Goal: Obtain resource: Download file/media

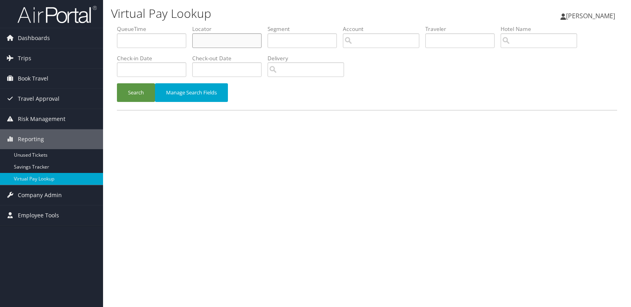
click at [202, 42] on input "text" at bounding box center [226, 40] width 69 height 15
paste input "KDEDKF"
type input "KDEDKF"
click at [149, 95] on button "Search" at bounding box center [136, 92] width 38 height 19
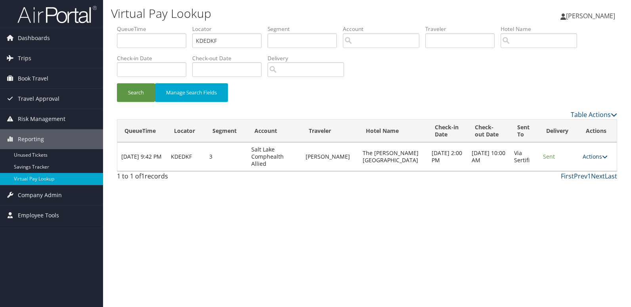
click at [596, 157] on link "Actions" at bounding box center [594, 157] width 25 height 8
click at [572, 182] on link "Logs" at bounding box center [578, 181] width 50 height 13
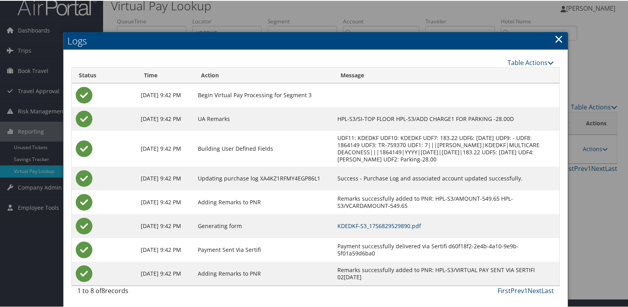
scroll to position [15, 0]
click at [404, 227] on link "KDEDKF-S3_1756829529890.pdf" at bounding box center [379, 225] width 84 height 8
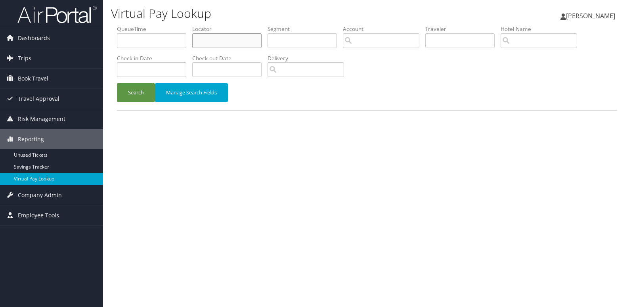
click at [217, 46] on input "text" at bounding box center [226, 40] width 69 height 15
paste input "GULJUQ"
type input "GULJUQ"
click at [144, 91] on button "Search" at bounding box center [136, 92] width 38 height 19
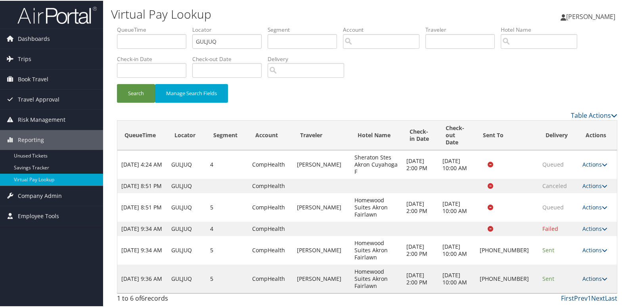
click at [601, 277] on icon at bounding box center [604, 278] width 6 height 6
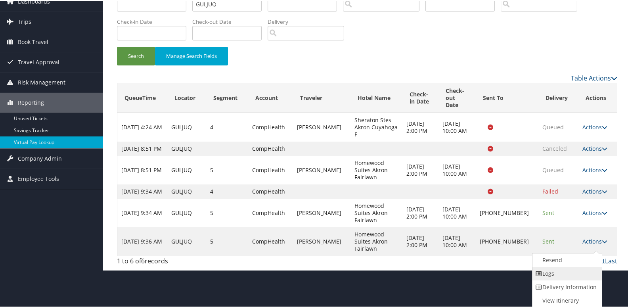
click at [567, 273] on link "Logs" at bounding box center [566, 272] width 68 height 13
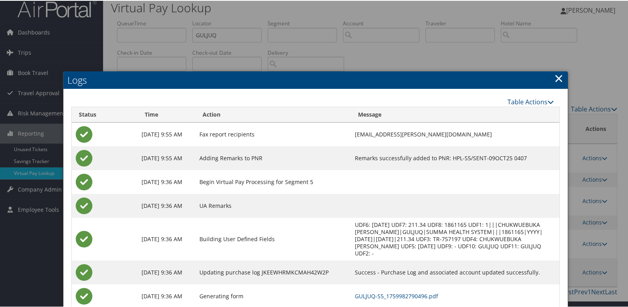
scroll to position [46, 0]
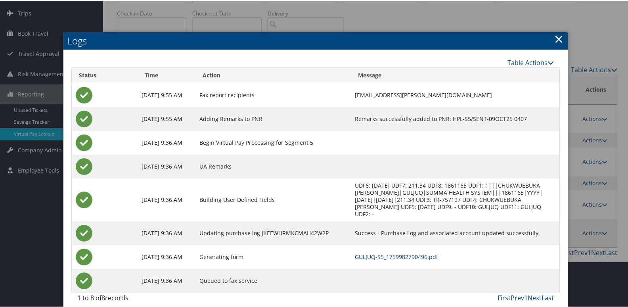
drag, startPoint x: 372, startPoint y: 248, endPoint x: 376, endPoint y: 250, distance: 4.3
click at [372, 252] on link "GULJUQ-S5_1759982790496.pdf" at bounding box center [396, 256] width 83 height 8
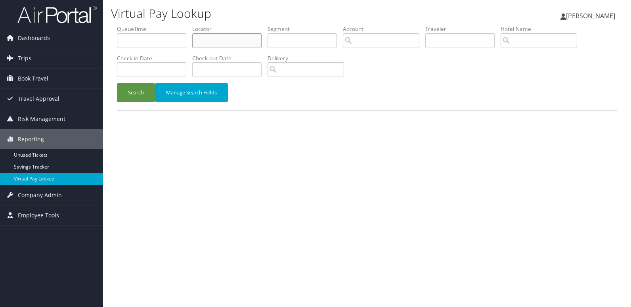
click at [228, 40] on input "text" at bounding box center [226, 40] width 69 height 15
paste input "EKKQRN"
type input "EKKQRN"
click at [142, 100] on button "Search" at bounding box center [136, 92] width 38 height 19
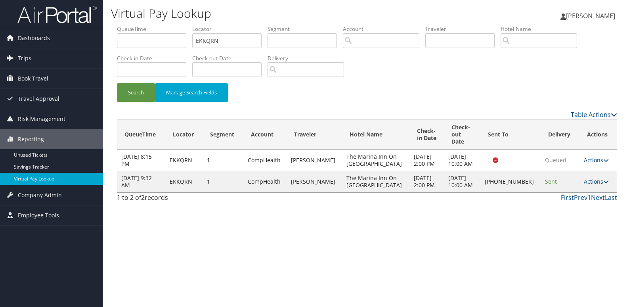
click at [593, 175] on td "Actions Resend Logs Delivery Information View Itinerary" at bounding box center [598, 181] width 37 height 21
click at [593, 185] on link "Actions" at bounding box center [596, 181] width 25 height 8
click at [557, 210] on link "Logs" at bounding box center [569, 209] width 68 height 13
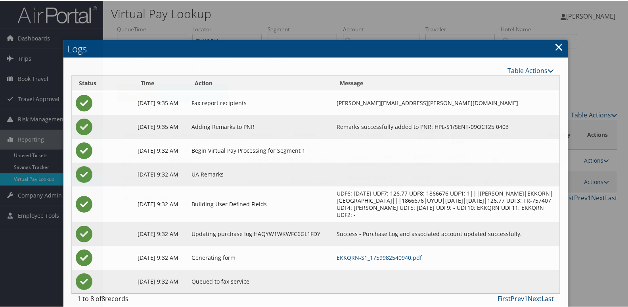
scroll to position [15, 0]
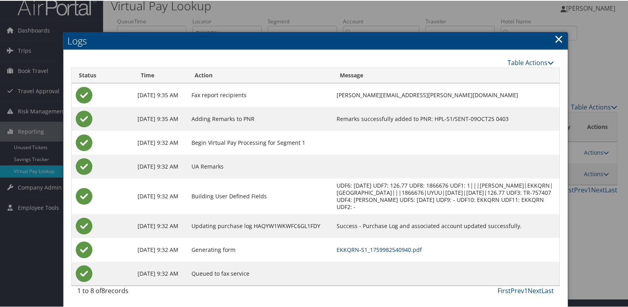
click at [422, 251] on link "EKKQRN-S1_1759982540940.pdf" at bounding box center [378, 249] width 85 height 8
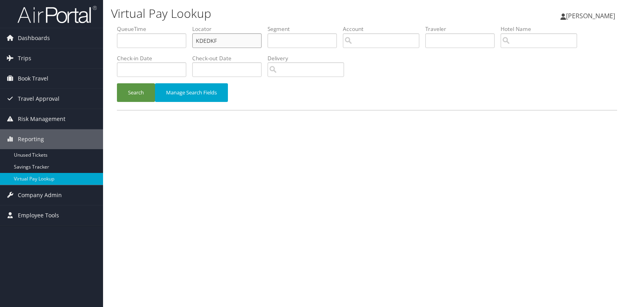
click at [236, 44] on input "KDEDKF" at bounding box center [226, 40] width 69 height 15
paste input "QTLRJQ"
type input "QTLRJQ"
click at [136, 98] on button "Search" at bounding box center [136, 92] width 38 height 19
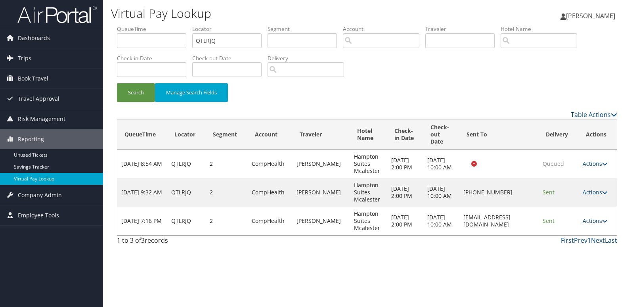
click at [590, 219] on link "Actions" at bounding box center [594, 221] width 25 height 8
click at [571, 240] on link "Logs" at bounding box center [581, 245] width 50 height 13
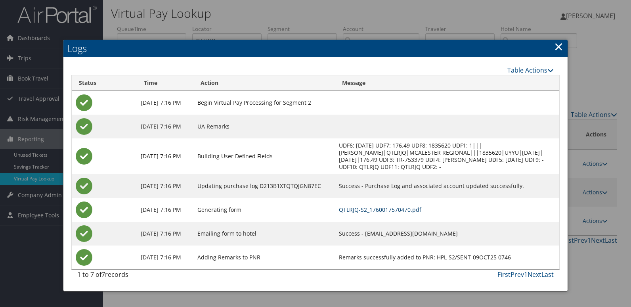
click at [421, 209] on link "QTLRJQ-S2_1760017570470.pdf" at bounding box center [380, 210] width 82 height 8
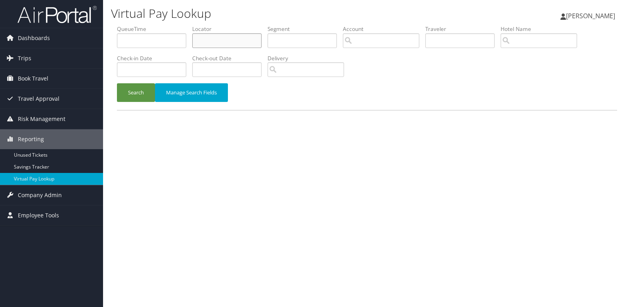
click at [210, 46] on input "text" at bounding box center [226, 40] width 69 height 15
paste input "YJYOHU"
type input "YJYOHU"
click at [127, 96] on button "Search" at bounding box center [136, 92] width 38 height 19
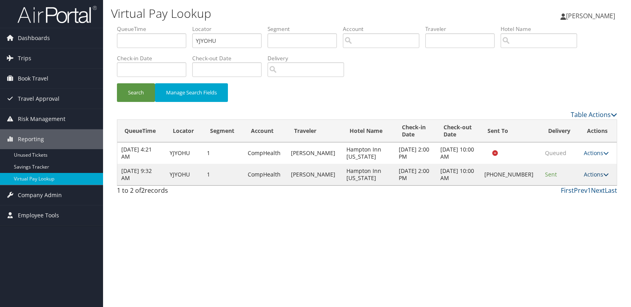
click at [603, 172] on icon at bounding box center [606, 175] width 6 height 6
click at [575, 204] on link "Logs" at bounding box center [570, 199] width 68 height 13
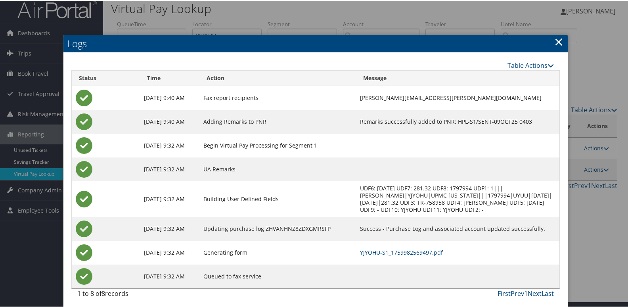
scroll to position [8, 0]
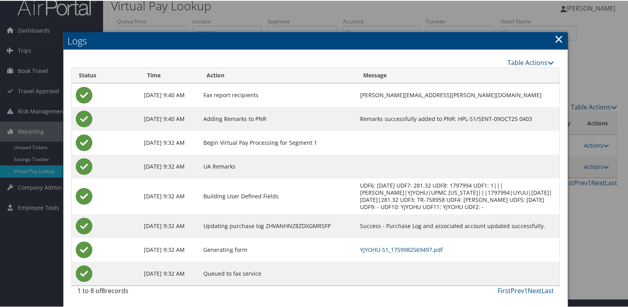
click at [410, 254] on td "YJYOHU-S1_1759982569497.pdf" at bounding box center [457, 249] width 203 height 24
click at [412, 252] on td "YJYOHU-S1_1759982569497.pdf" at bounding box center [457, 249] width 203 height 24
click at [401, 251] on link "YJYOHU-S1_1759982569497.pdf" at bounding box center [401, 249] width 83 height 8
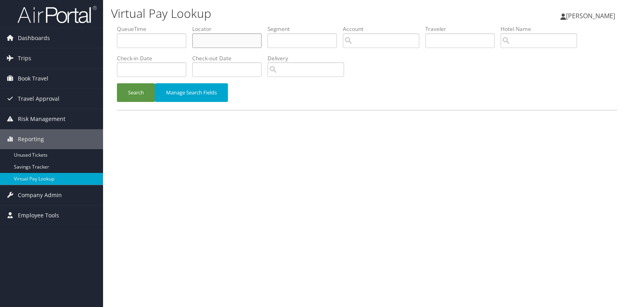
click at [234, 46] on input "text" at bounding box center [226, 40] width 69 height 15
paste input "FPFMKY"
type input "FPFMKY"
click at [138, 97] on button "Search" at bounding box center [136, 92] width 38 height 19
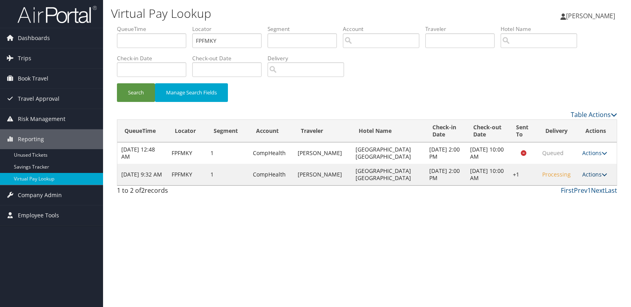
click at [585, 175] on link "Actions" at bounding box center [594, 174] width 25 height 8
click at [573, 203] on link "Logs" at bounding box center [570, 199] width 68 height 13
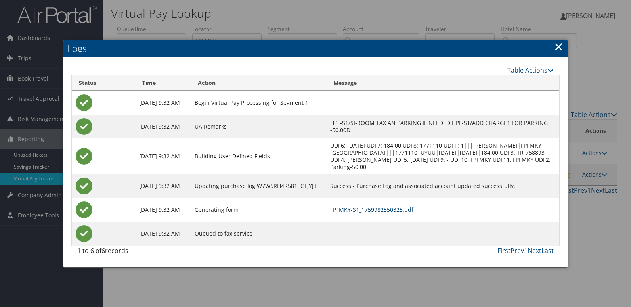
click at [413, 211] on link "FPFMKY-S1_1759982550325.pdf" at bounding box center [371, 210] width 83 height 8
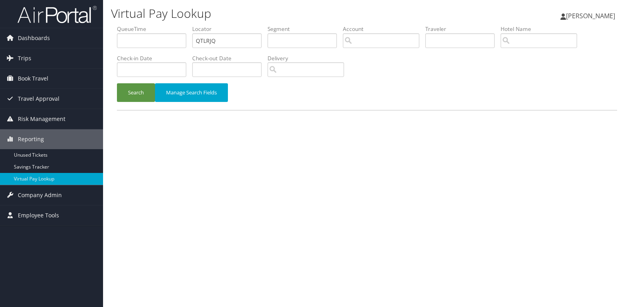
click at [127, 98] on button "Search" at bounding box center [136, 92] width 38 height 19
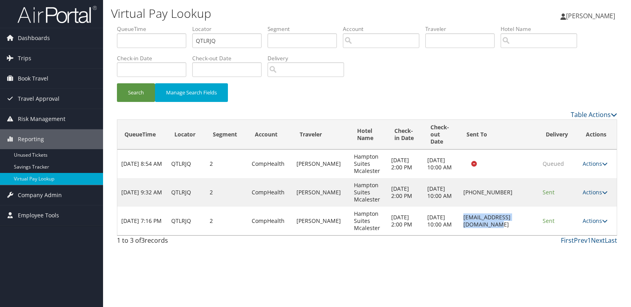
drag, startPoint x: 443, startPoint y: 222, endPoint x: 534, endPoint y: 222, distance: 90.3
click at [534, 222] on td "[EMAIL_ADDRESS][DOMAIN_NAME]" at bounding box center [498, 220] width 79 height 29
drag, startPoint x: 534, startPoint y: 222, endPoint x: 505, endPoint y: 247, distance: 37.3
click at [505, 247] on div "1 to 3 of 3 records First Prev 1 Next Last" at bounding box center [367, 241] width 512 height 13
click at [159, 25] on ul "QueueTime Locator QTLRJQ Segment Account Traveler Hotel Name Check-in Date Chec…" at bounding box center [367, 25] width 500 height 0
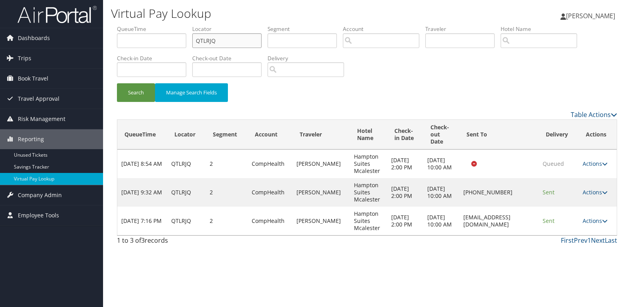
paste input "MQNBNG"
type input "MQNBNG"
click at [134, 95] on button "Search" at bounding box center [136, 92] width 38 height 19
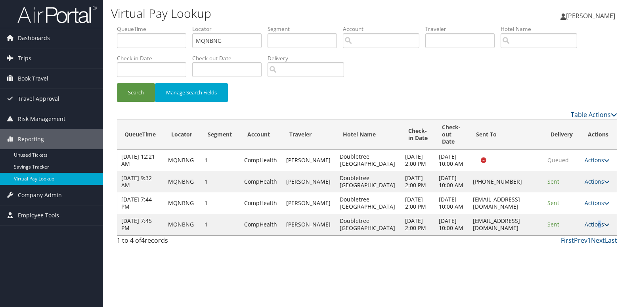
click at [596, 228] on link "Actions" at bounding box center [596, 224] width 25 height 8
drag, startPoint x: 596, startPoint y: 248, endPoint x: 580, endPoint y: 272, distance: 28.7
click at [580, 272] on link "Logs" at bounding box center [580, 273] width 50 height 13
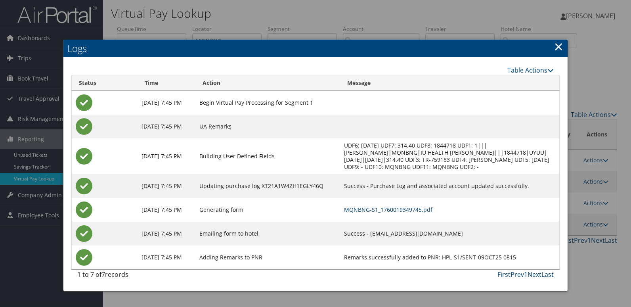
click at [422, 212] on link "MQNBNG-S1_1760019349745.pdf" at bounding box center [388, 210] width 88 height 8
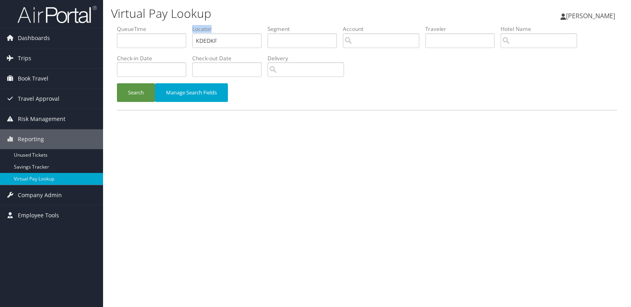
drag, startPoint x: 250, startPoint y: 31, endPoint x: 195, endPoint y: 44, distance: 56.7
click at [200, 43] on li "Locator KDEDKF" at bounding box center [229, 39] width 75 height 29
click at [151, 25] on ul "QueueTime Locator KDEDKF Segment Account Traveler Hotel Name Check-in Date Chec…" at bounding box center [367, 25] width 500 height 0
paste input "EMBLY"
type input "EMBLYF"
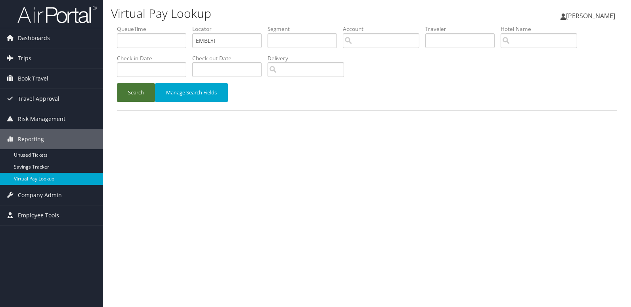
click at [129, 98] on button "Search" at bounding box center [136, 92] width 38 height 19
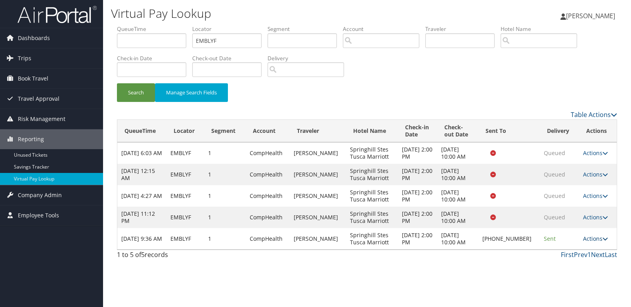
click at [585, 238] on link "Actions" at bounding box center [595, 239] width 25 height 8
click at [568, 263] on link "Logs" at bounding box center [569, 263] width 68 height 13
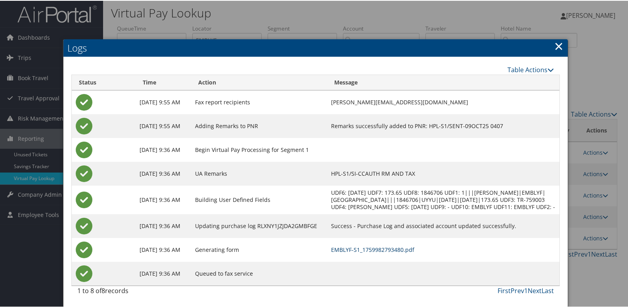
scroll to position [8, 0]
click at [414, 250] on link "EMBLYF-S1_1759982793480.pdf" at bounding box center [372, 249] width 83 height 8
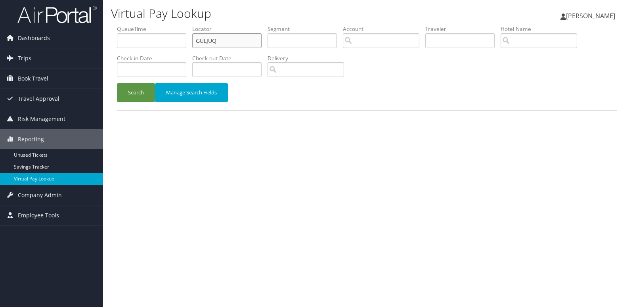
drag, startPoint x: 196, startPoint y: 42, endPoint x: 134, endPoint y: 61, distance: 64.7
click at [147, 25] on ul "QueueTime Locator GULJUQ Segment Account Traveler Hotel Name Check-in Date Chec…" at bounding box center [367, 25] width 500 height 0
paste input "HJMNYB"
type input "HJMNYB"
click at [137, 91] on button "Search" at bounding box center [136, 92] width 38 height 19
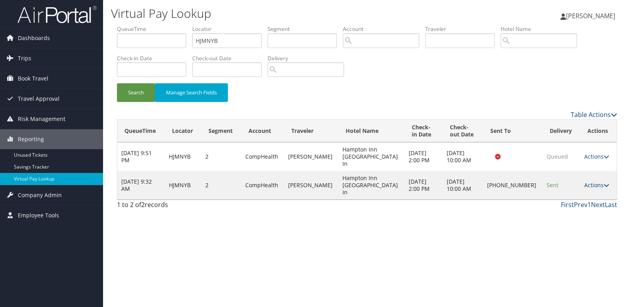
click at [588, 181] on link "Actions" at bounding box center [596, 185] width 25 height 8
click at [556, 198] on link "Logs" at bounding box center [569, 199] width 68 height 13
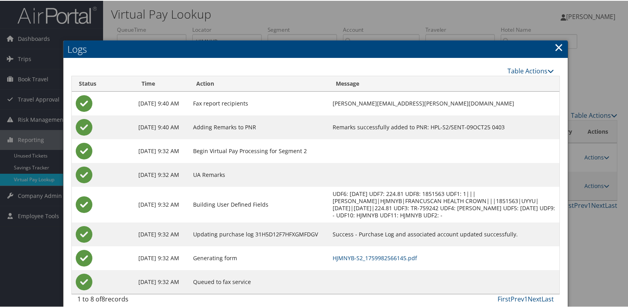
scroll to position [8, 0]
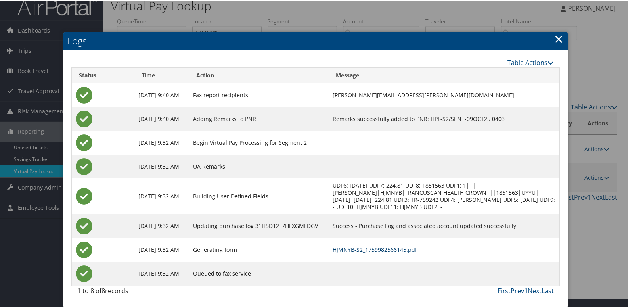
click at [417, 247] on link "HJMNYB-S2_1759982566145.pdf" at bounding box center [374, 249] width 84 height 8
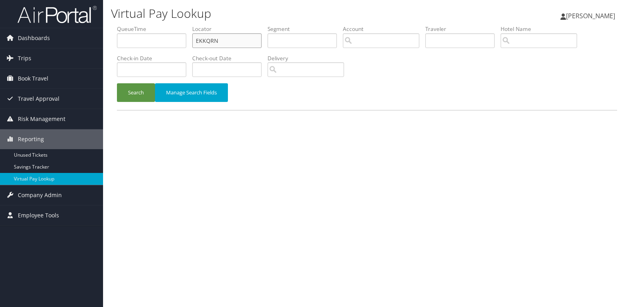
click at [162, 25] on ul "QueueTime Locator EKKQRN Segment Account Traveler Hotel Name Check-in Date Chec…" at bounding box center [367, 25] width 500 height 0
paste input "GJEGF"
type input "GJEGFN"
click at [143, 97] on button "Search" at bounding box center [136, 92] width 38 height 19
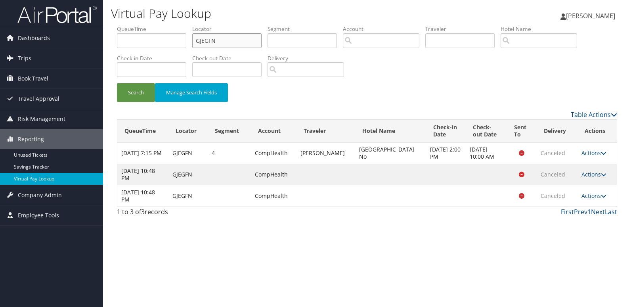
drag, startPoint x: 241, startPoint y: 39, endPoint x: 177, endPoint y: 45, distance: 64.1
click at [187, 25] on ul "QueueTime Locator GJEGFN Segment Account Traveler Hotel Name Check-in Date Chec…" at bounding box center [367, 25] width 500 height 0
paste input "KVIXR"
type input "KVIXRN"
click at [137, 91] on button "Search" at bounding box center [136, 92] width 38 height 19
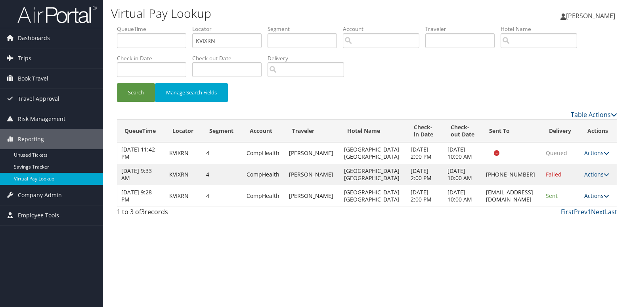
click at [594, 199] on link "Actions" at bounding box center [596, 196] width 25 height 8
click at [594, 237] on link "Logs" at bounding box center [582, 238] width 50 height 13
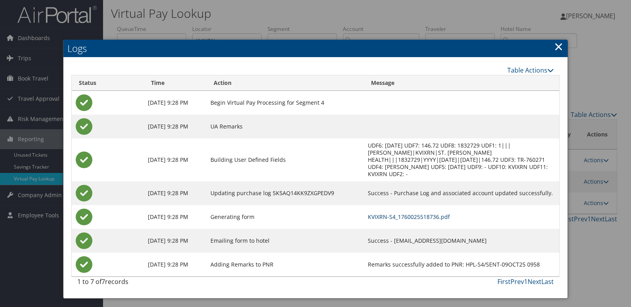
click at [440, 213] on link "KVIXRN-S4_1760025518736.pdf" at bounding box center [409, 217] width 82 height 8
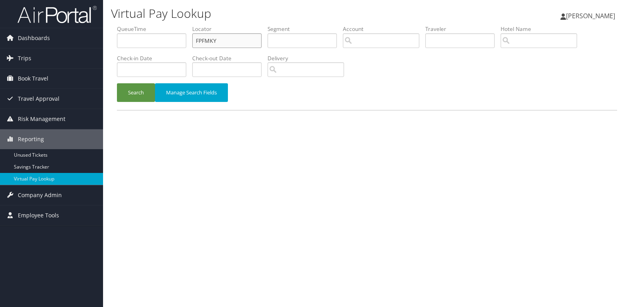
drag, startPoint x: 208, startPoint y: 42, endPoint x: 133, endPoint y: 57, distance: 76.8
click at [147, 25] on ul "QueueTime Locator FPFMKY Segment Account Traveler Hotel Name Check-in Date Chec…" at bounding box center [367, 25] width 500 height 0
paste input "DJVPRE"
type input "DJVPRE"
click at [118, 88] on button "Search" at bounding box center [136, 92] width 38 height 19
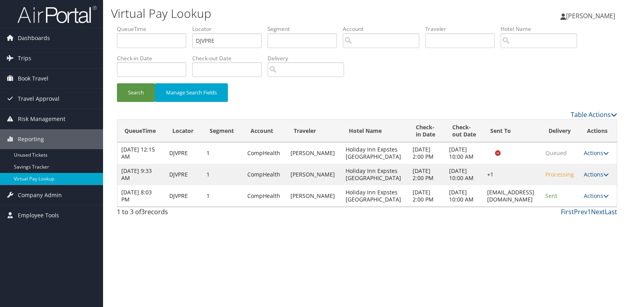
drag, startPoint x: 599, startPoint y: 216, endPoint x: 606, endPoint y: 229, distance: 14.7
click at [600, 199] on link "Actions" at bounding box center [596, 196] width 25 height 8
click at [586, 237] on link "Logs" at bounding box center [578, 238] width 50 height 13
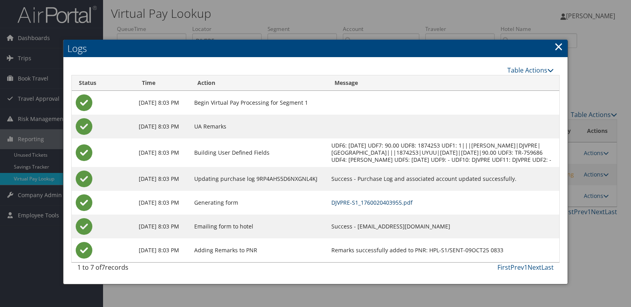
click at [412, 206] on link "DJVPRE-S1_1760020403955.pdf" at bounding box center [371, 202] width 81 height 8
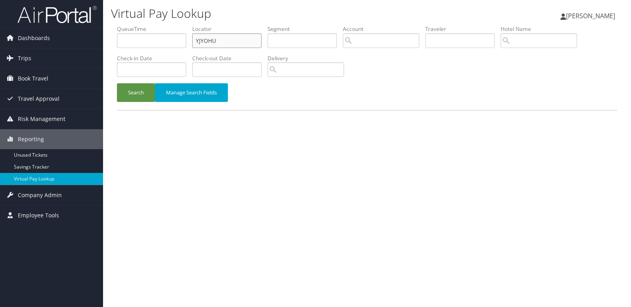
click at [147, 25] on ul "QueueTime Locator YJYOHU Segment Account Traveler Hotel Name Check-in Date Chec…" at bounding box center [367, 25] width 500 height 0
paste input "JQZZEG"
type input "JQZZEG"
click at [131, 88] on button "Search" at bounding box center [136, 92] width 38 height 19
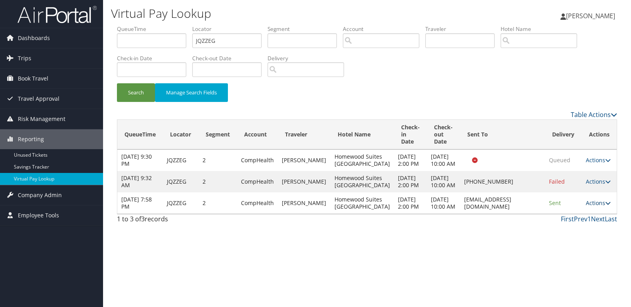
click at [599, 206] on link "Actions" at bounding box center [598, 203] width 25 height 8
click at [594, 245] on link "Logs" at bounding box center [582, 245] width 50 height 13
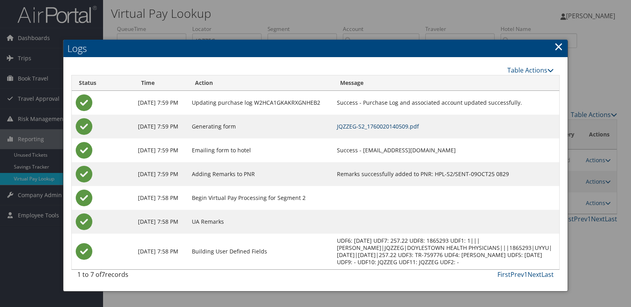
click at [419, 127] on link "JQZZEG-S2_1760020140509.pdf" at bounding box center [378, 126] width 82 height 8
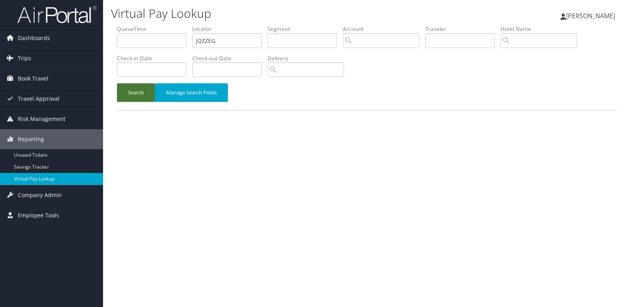
click at [140, 97] on button "Search" at bounding box center [136, 92] width 38 height 19
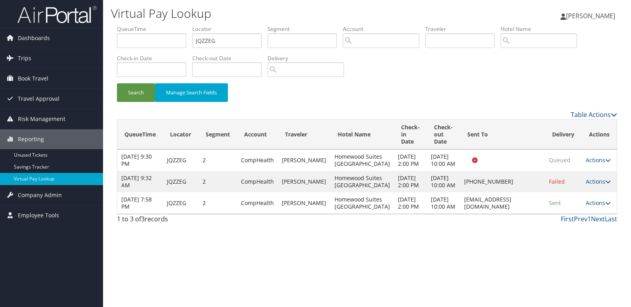
drag, startPoint x: 247, startPoint y: 31, endPoint x: 177, endPoint y: 32, distance: 69.7
click at [177, 25] on ul "QueueTime Locator JQZZEG Segment Account Traveler Hotel Name Check-in Date Chec…" at bounding box center [367, 25] width 500 height 0
drag, startPoint x: 177, startPoint y: 32, endPoint x: 115, endPoint y: 61, distance: 68.6
click at [151, 25] on ul "QueueTime Locator JQZZEG Segment Account Traveler Hotel Name Check-in Date Chec…" at bounding box center [367, 25] width 500 height 0
paste input "KZQBFB"
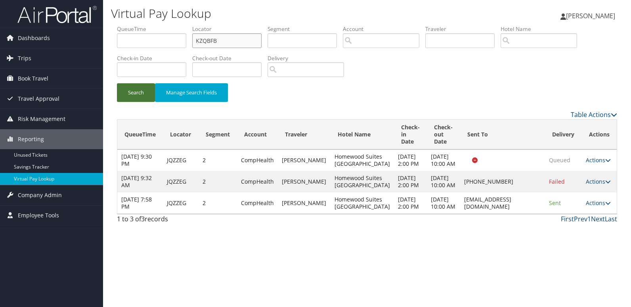
type input "KZQBFB"
click at [136, 101] on button "Search" at bounding box center [136, 92] width 38 height 19
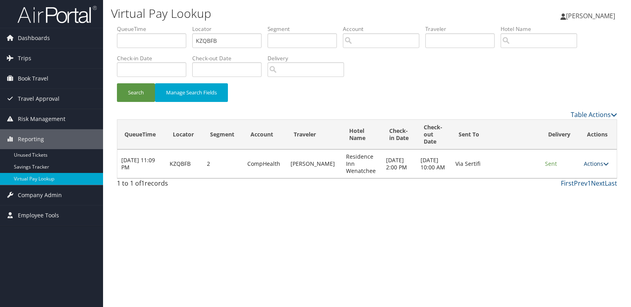
click at [588, 166] on link "Actions" at bounding box center [596, 164] width 25 height 8
click at [578, 188] on link "Logs" at bounding box center [581, 188] width 50 height 13
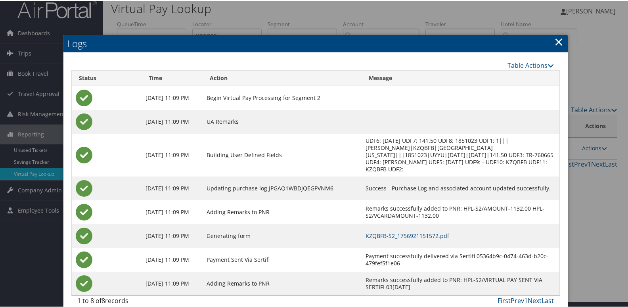
scroll to position [8, 0]
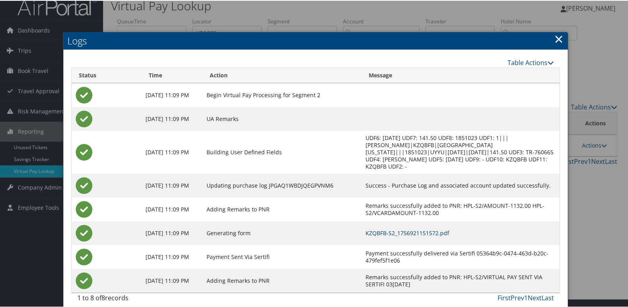
click at [430, 228] on link "KZQBFB-S2_1756921151572.pdf" at bounding box center [407, 232] width 84 height 8
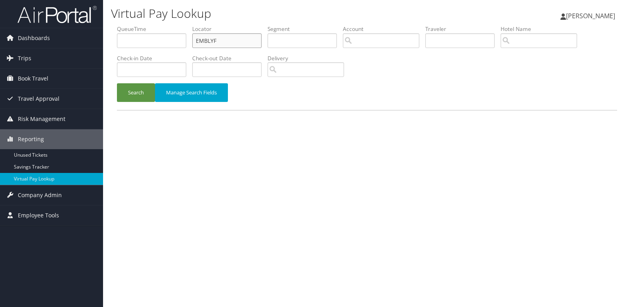
drag, startPoint x: 210, startPoint y: 41, endPoint x: 161, endPoint y: 52, distance: 49.9
click at [167, 25] on ul "QueueTime Locator EMBLYF Segment Account Traveler Hotel Name Check-in Date Chec…" at bounding box center [367, 25] width 500 height 0
paste input "SYWSPC"
type input "SYWSPC"
click at [136, 92] on button "Search" at bounding box center [136, 92] width 38 height 19
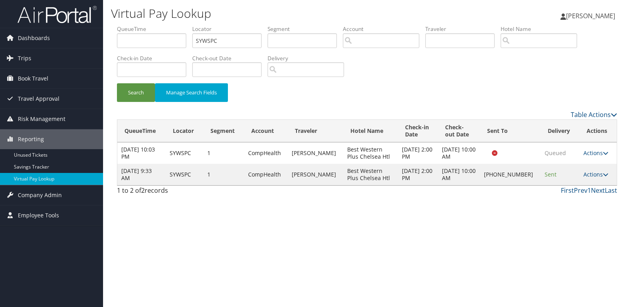
drag, startPoint x: 595, startPoint y: 171, endPoint x: 598, endPoint y: 182, distance: 11.5
click at [595, 171] on link "Actions" at bounding box center [595, 174] width 25 height 8
click at [566, 196] on link "Logs" at bounding box center [569, 199] width 68 height 13
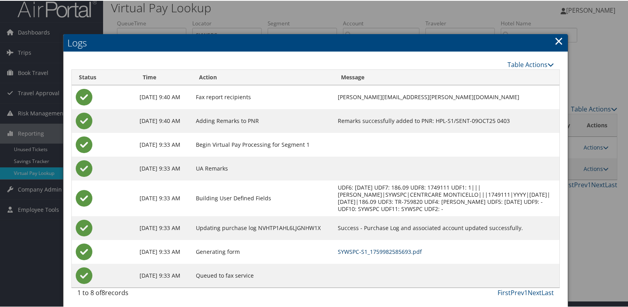
scroll to position [8, 0]
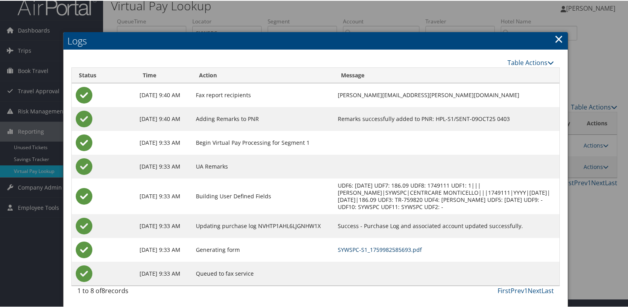
click at [422, 250] on link "SYWSPC-S1_1759982585693.pdf" at bounding box center [380, 249] width 84 height 8
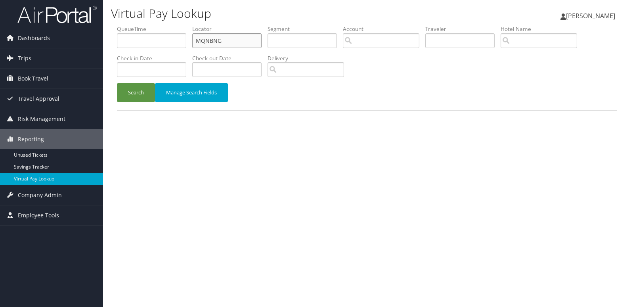
click at [153, 25] on ul "QueueTime Locator MQNBNG Segment Account Traveler Hotel Name Check-in Date Chec…" at bounding box center [367, 25] width 500 height 0
paste input "ANBBON"
type input "ANBBON"
click at [134, 92] on button "Search" at bounding box center [136, 92] width 38 height 19
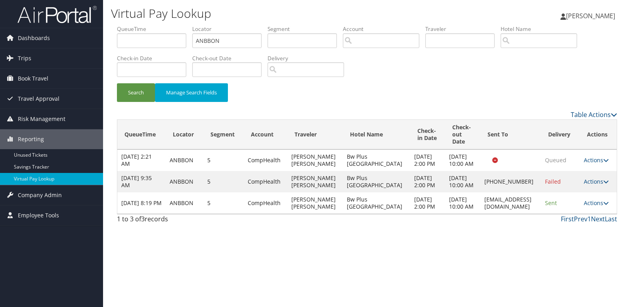
drag, startPoint x: 590, startPoint y: 220, endPoint x: 600, endPoint y: 234, distance: 17.0
click at [591, 206] on link "Actions" at bounding box center [596, 203] width 25 height 8
click at [574, 247] on link "Logs" at bounding box center [579, 245] width 50 height 13
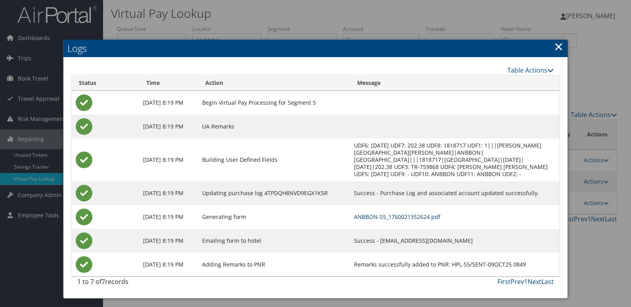
click at [417, 213] on link "ANBBON-S5_1760021352624.pdf" at bounding box center [397, 217] width 86 height 8
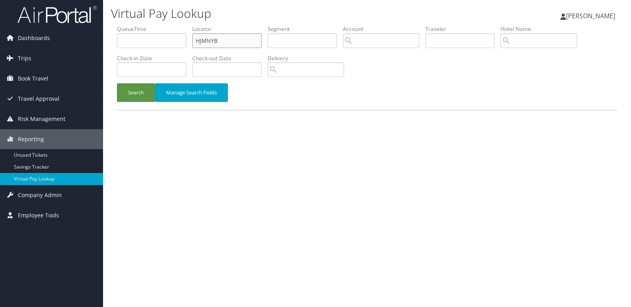
drag, startPoint x: 0, startPoint y: 0, endPoint x: 166, endPoint y: 46, distance: 172.1
click at [166, 25] on ul "QueueTime Locator HJMNYB Segment Account Traveler Hotel Name Check-in Date Chec…" at bounding box center [367, 25] width 500 height 0
paste input "QPASMX"
type input "QPASMX"
click at [151, 93] on button "Search" at bounding box center [136, 92] width 38 height 19
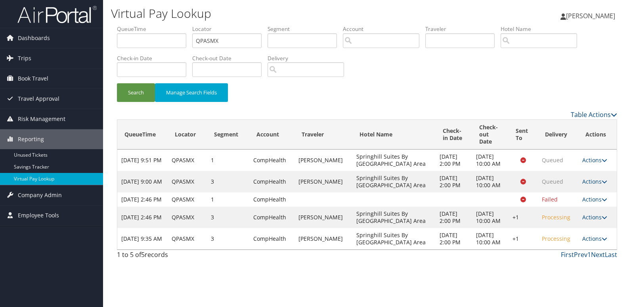
drag, startPoint x: 596, startPoint y: 271, endPoint x: 611, endPoint y: 276, distance: 15.5
click at [598, 242] on link "Actions" at bounding box center [594, 239] width 25 height 8
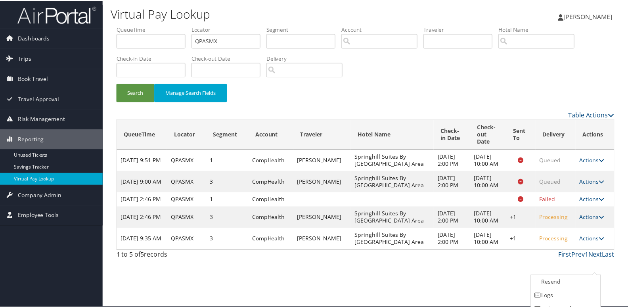
scroll to position [23, 0]
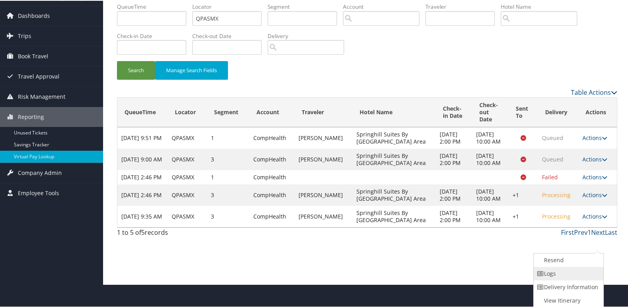
click at [576, 272] on link "Logs" at bounding box center [567, 272] width 68 height 13
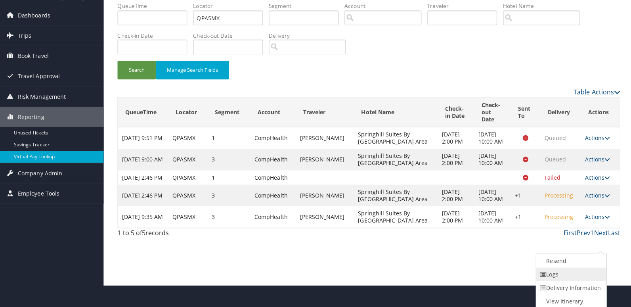
scroll to position [0, 0]
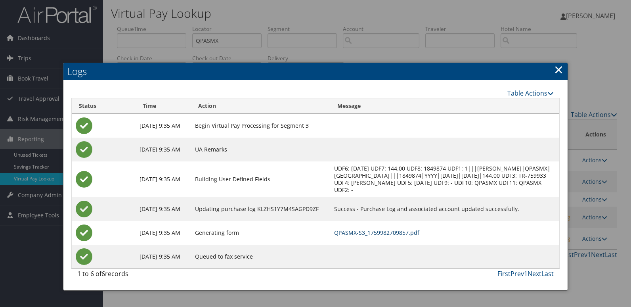
click at [416, 231] on link "QPASMX-S3_1759982709857.pdf" at bounding box center [376, 233] width 85 height 8
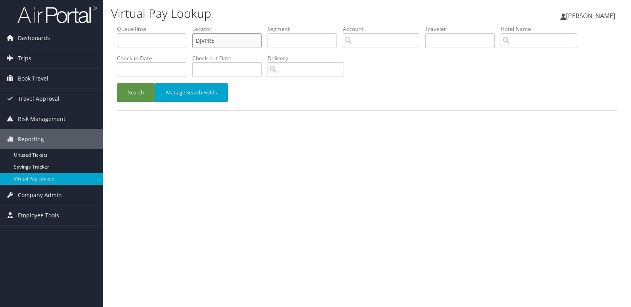
drag, startPoint x: 214, startPoint y: 38, endPoint x: 160, endPoint y: 60, distance: 58.3
click at [189, 25] on ul "QueueTime Locator DJVPRE Segment Account Traveler Hotel Name Check-in Date Chec…" at bounding box center [367, 25] width 500 height 0
paste input "CLOERS"
type input "CLOERS"
click at [131, 93] on button "Search" at bounding box center [136, 92] width 38 height 19
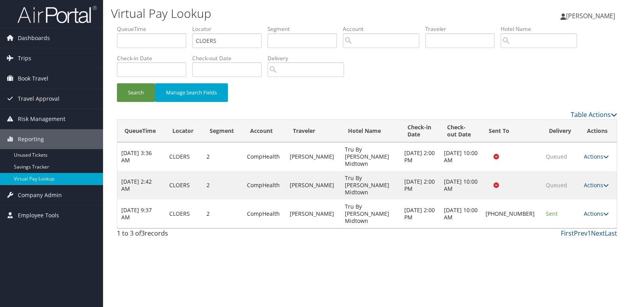
click at [590, 210] on link "Actions" at bounding box center [596, 214] width 25 height 8
click at [576, 214] on link "Logs" at bounding box center [570, 220] width 68 height 13
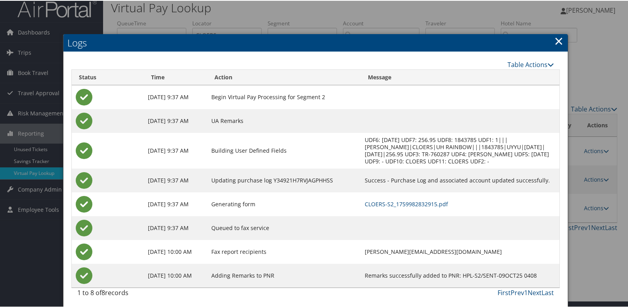
scroll to position [8, 0]
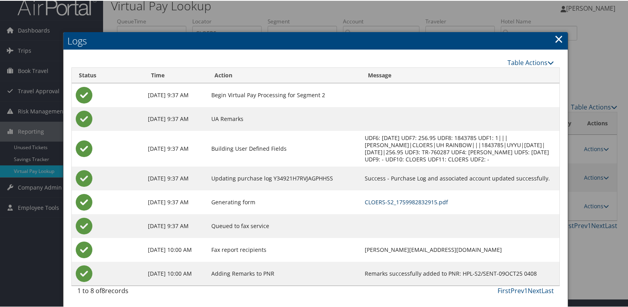
click at [400, 199] on link "CLOERS-S2_1759982832915.pdf" at bounding box center [405, 201] width 83 height 8
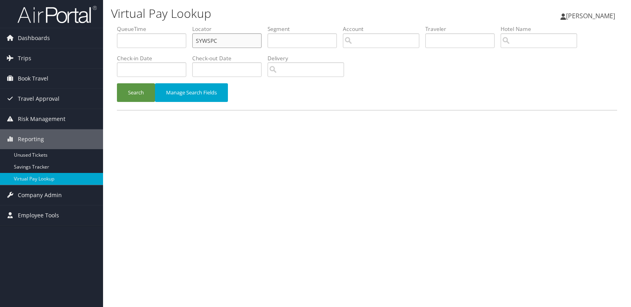
drag, startPoint x: 193, startPoint y: 39, endPoint x: 163, endPoint y: 57, distance: 34.4
click at [177, 25] on ul "QueueTime Locator SYWSPC Segment Account Traveler Hotel Name Check-in Date Chec…" at bounding box center [367, 25] width 500 height 0
paste input "HFZKWL"
type input "HFZKWL"
click at [138, 89] on button "Search" at bounding box center [136, 92] width 38 height 19
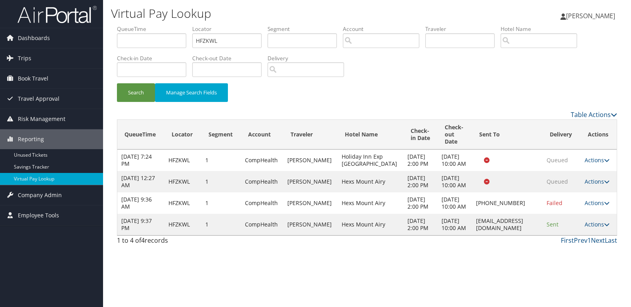
drag, startPoint x: 596, startPoint y: 263, endPoint x: 601, endPoint y: 271, distance: 8.9
click at [596, 228] on link "Actions" at bounding box center [596, 224] width 25 height 8
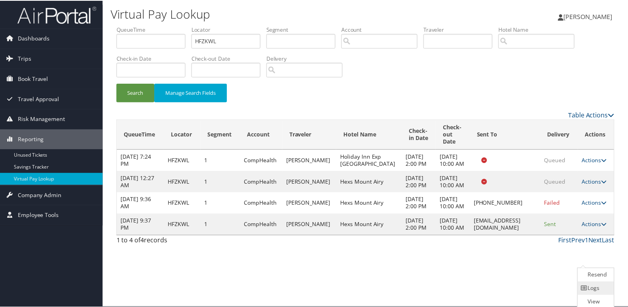
scroll to position [17, 0]
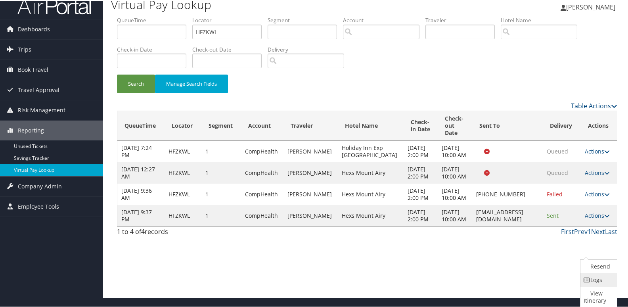
click at [587, 280] on icon at bounding box center [586, 279] width 7 height 6
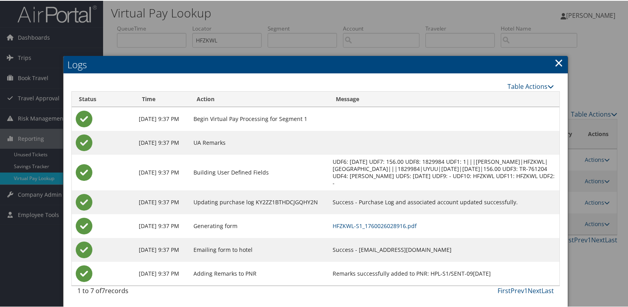
scroll to position [8, 0]
click at [416, 225] on link "HFZKWL-S1_1760026028916.pdf" at bounding box center [374, 225] width 84 height 8
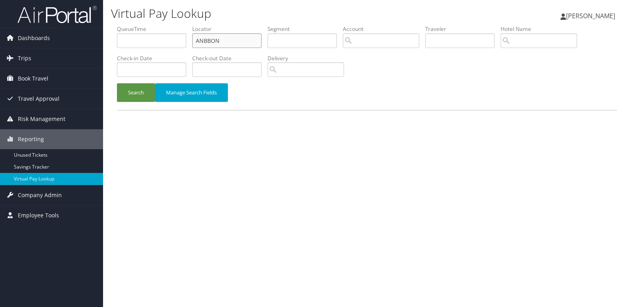
drag, startPoint x: 153, startPoint y: 50, endPoint x: 119, endPoint y: 66, distance: 36.9
click at [134, 25] on ul "QueueTime Locator ANBBON Segment Account Traveler Hotel Name Check-in Date Chec…" at bounding box center [367, 25] width 500 height 0
paste input "GEGXKL"
type input "GEGXKL"
drag, startPoint x: 128, startPoint y: 105, endPoint x: 141, endPoint y: 100, distance: 14.4
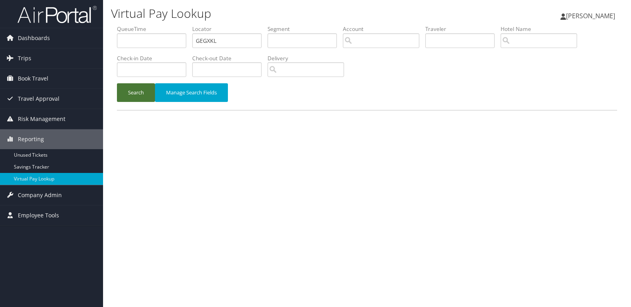
click at [128, 105] on div "Search Manage Search Fields" at bounding box center [367, 96] width 512 height 27
drag, startPoint x: 139, startPoint y: 97, endPoint x: 143, endPoint y: 99, distance: 4.6
click at [139, 97] on button "Search" at bounding box center [136, 92] width 38 height 19
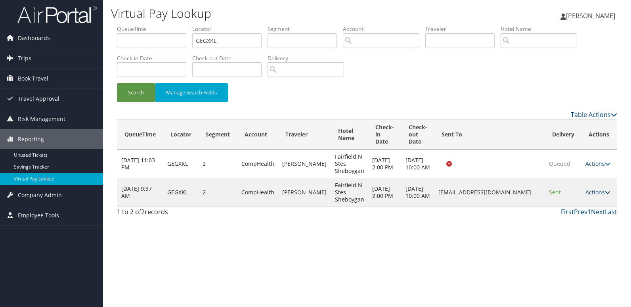
click at [595, 192] on link "Actions" at bounding box center [597, 192] width 25 height 8
click at [584, 216] on link "Logs" at bounding box center [584, 216] width 50 height 13
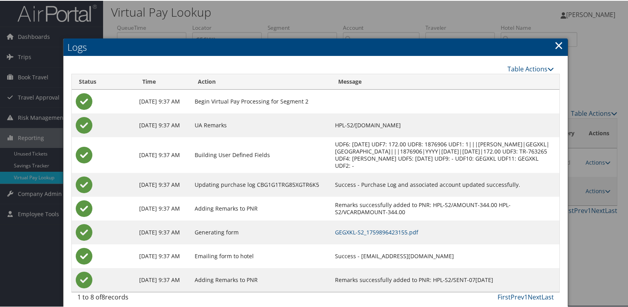
scroll to position [8, 0]
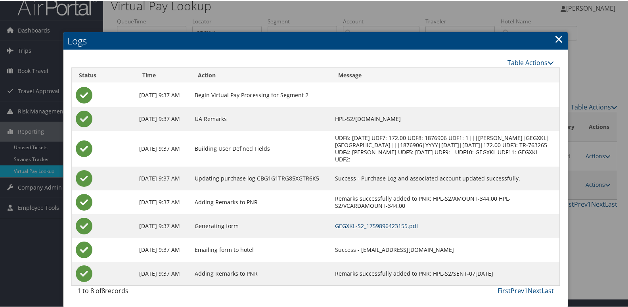
click at [390, 223] on link "GEGXKL-S2_1759896423155.pdf" at bounding box center [376, 225] width 83 height 8
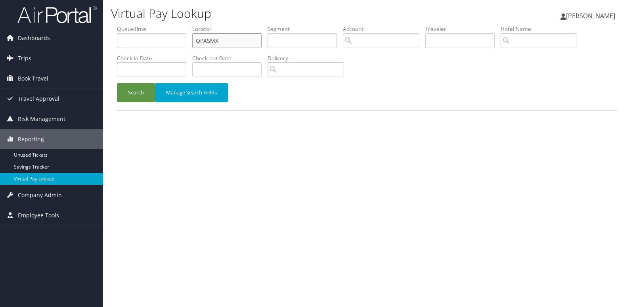
click at [137, 25] on ul "QueueTime Locator QPASMX Segment Account Traveler Hotel Name Check-in Date Chec…" at bounding box center [367, 25] width 500 height 0
paste input "JXPSS"
type input "QJXPSS"
click at [131, 98] on button "Search" at bounding box center [136, 92] width 38 height 19
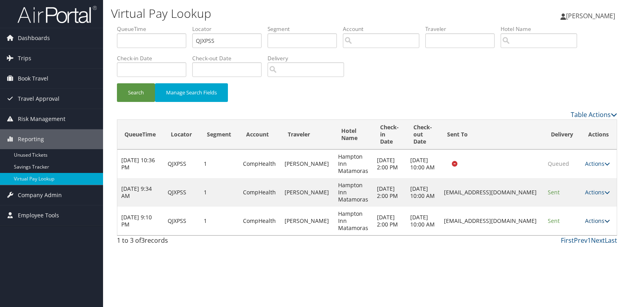
click at [600, 219] on link "Actions" at bounding box center [597, 221] width 25 height 8
click at [585, 242] on link "Logs" at bounding box center [583, 245] width 50 height 13
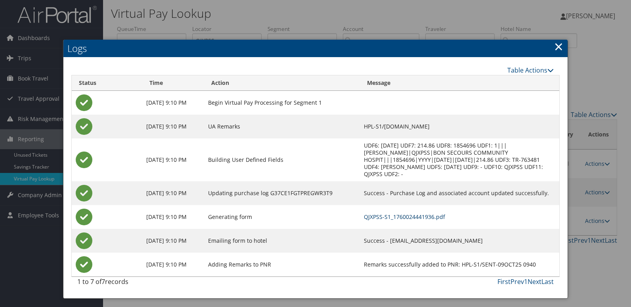
click at [397, 213] on link "QJXPSS-S1_1760024441936.pdf" at bounding box center [404, 217] width 81 height 8
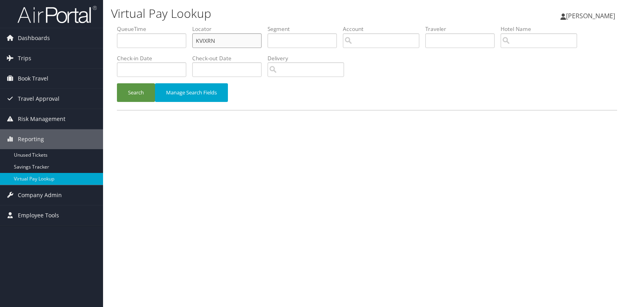
click at [180, 25] on ul "QueueTime Locator KVIXRN Segment Account Traveler Hotel Name Check-in Date Chec…" at bounding box center [367, 25] width 500 height 0
paste input "SMCZS"
type input "KSMCZS"
click at [132, 90] on button "Search" at bounding box center [136, 92] width 38 height 19
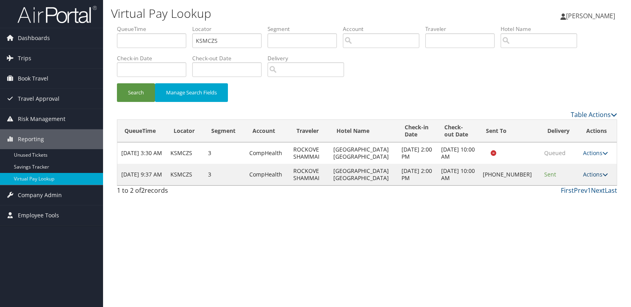
click at [594, 175] on link "Actions" at bounding box center [595, 174] width 25 height 8
drag, startPoint x: 595, startPoint y: 176, endPoint x: 580, endPoint y: 202, distance: 30.2
click at [580, 202] on link "Logs" at bounding box center [569, 199] width 68 height 13
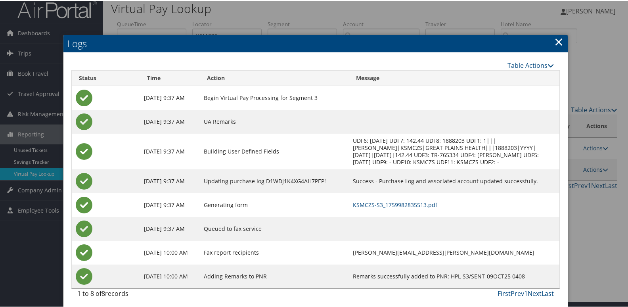
scroll to position [8, 0]
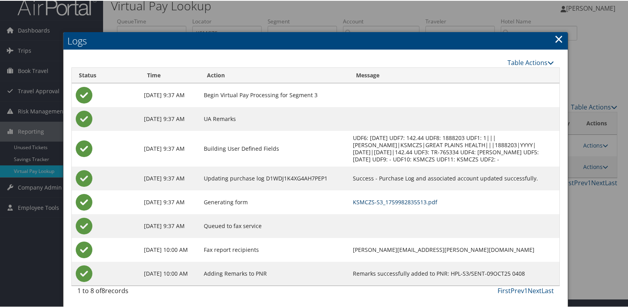
click at [416, 203] on link "KSMCZS-S3_1759982835513.pdf" at bounding box center [395, 201] width 84 height 8
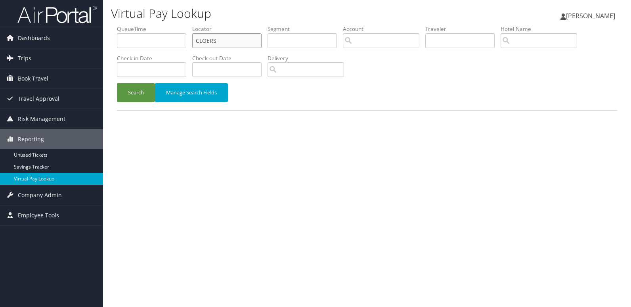
drag, startPoint x: 233, startPoint y: 42, endPoint x: 150, endPoint y: 47, distance: 83.0
click at [171, 25] on ul "QueueTime Locator CLOERS Segment Account Traveler Hotel Name Check-in Date Chec…" at bounding box center [367, 25] width 500 height 0
paste input "DEIASN"
type input "DEIASN"
click at [137, 91] on button "Search" at bounding box center [136, 92] width 38 height 19
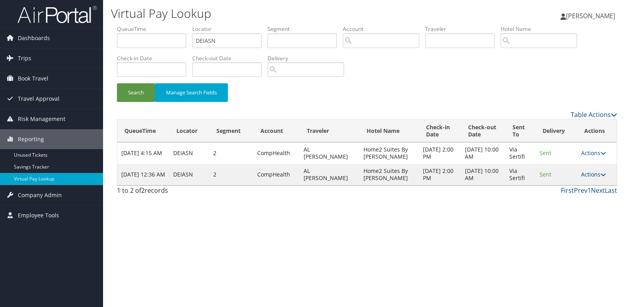
click at [581, 177] on link "Actions" at bounding box center [593, 174] width 25 height 8
click at [567, 192] on link "Resend" at bounding box center [578, 185] width 50 height 13
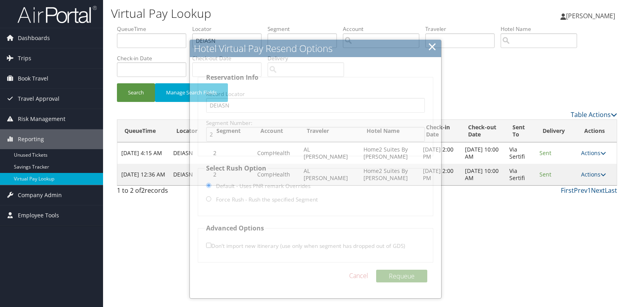
click at [589, 178] on td "Actions Resend Logs View Itinerary" at bounding box center [597, 174] width 40 height 21
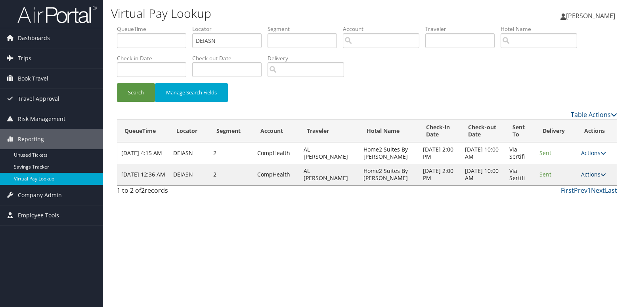
click at [595, 174] on link "Actions" at bounding box center [593, 174] width 25 height 8
click at [588, 198] on link "Logs" at bounding box center [578, 199] width 50 height 13
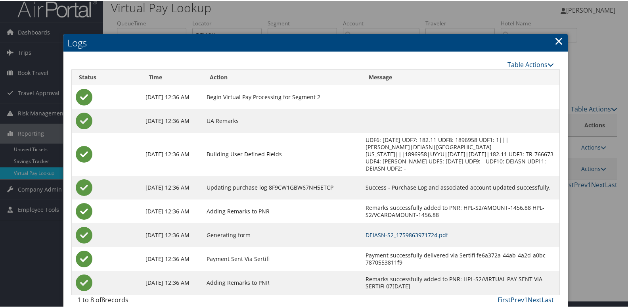
scroll to position [8, 0]
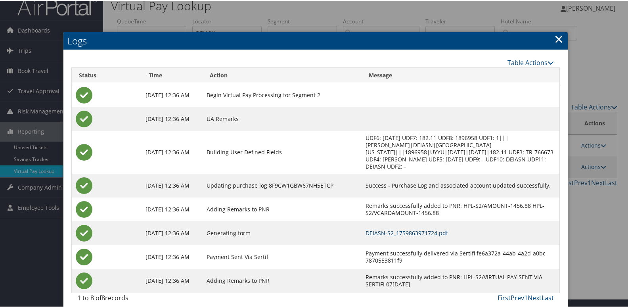
click at [422, 228] on link "DEIASN-S2_1759863971724.pdf" at bounding box center [406, 232] width 82 height 8
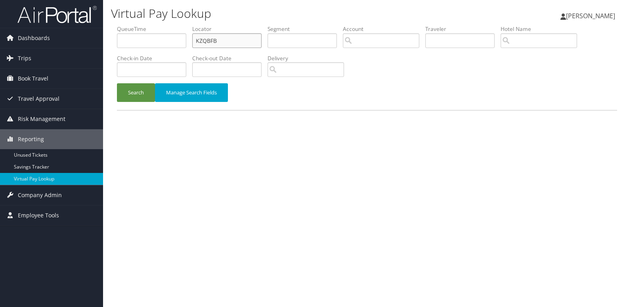
click at [181, 25] on ul "QueueTime Locator KZQBFB Segment Account Traveler Hotel Name Check-in Date Chec…" at bounding box center [367, 25] width 500 height 0
paste input "OEFCWO"
type input "OEFCWO"
click at [133, 89] on button "Search" at bounding box center [136, 92] width 38 height 19
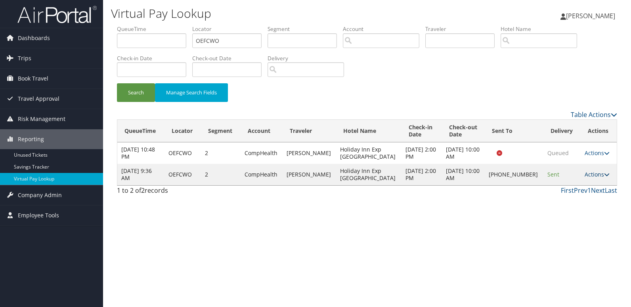
click at [596, 172] on link "Actions" at bounding box center [596, 174] width 25 height 8
click at [580, 194] on link "Logs" at bounding box center [570, 199] width 68 height 13
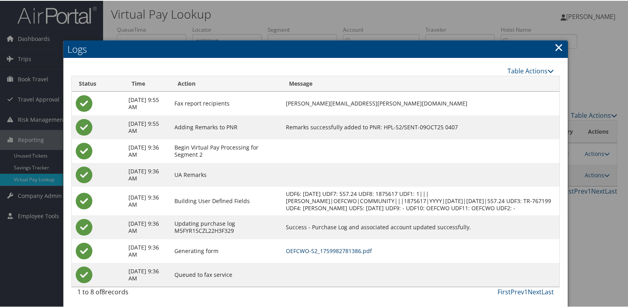
click at [372, 246] on link "OEFCWO-S2_1759982781386.pdf" at bounding box center [329, 250] width 86 height 8
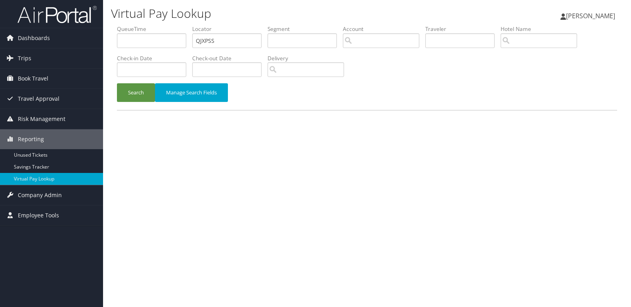
click at [137, 95] on button "Search" at bounding box center [136, 92] width 38 height 19
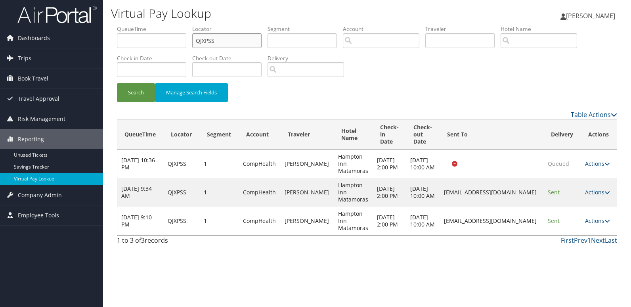
drag, startPoint x: 240, startPoint y: 39, endPoint x: 118, endPoint y: 76, distance: 128.1
click at [126, 25] on ul "QueueTime Locator QJXPSS Segment Account Traveler Hotel Name Check-in Date Chec…" at bounding box center [367, 25] width 500 height 0
paste input "HYYZRO"
type input "HYYZRO"
click at [143, 86] on button "Search" at bounding box center [136, 92] width 38 height 19
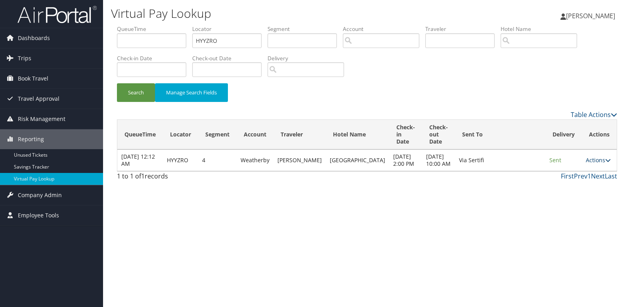
click at [595, 164] on link "Actions" at bounding box center [598, 160] width 25 height 8
click at [581, 183] on link "Logs" at bounding box center [582, 188] width 50 height 13
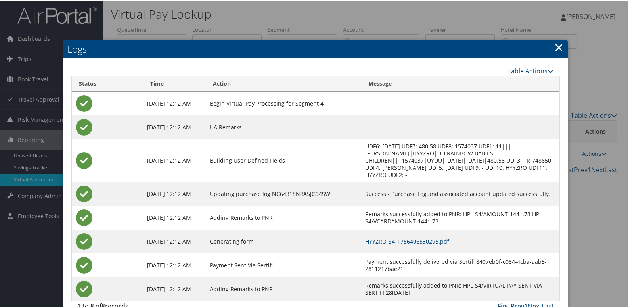
click at [420, 229] on td "HYYZRO-S4_1756406530295.pdf" at bounding box center [460, 241] width 198 height 24
click at [417, 237] on link "HYYZRO-S4_1756406530295.pdf" at bounding box center [407, 241] width 84 height 8
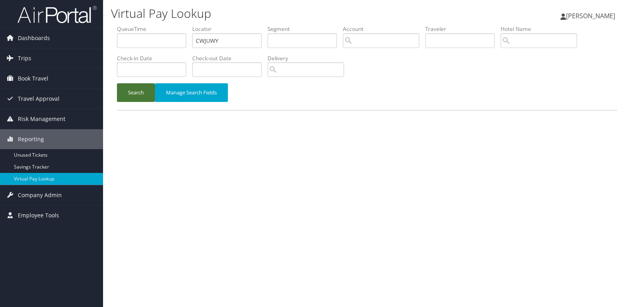
type input "CWJUWY"
click at [134, 101] on button "Search" at bounding box center [136, 92] width 38 height 19
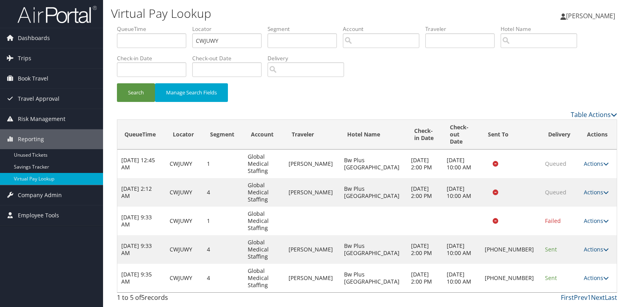
click at [580, 263] on td "Actions Resend Logs Delivery Information View Itinerary" at bounding box center [598, 277] width 37 height 29
click at [584, 274] on link "Actions" at bounding box center [596, 278] width 25 height 8
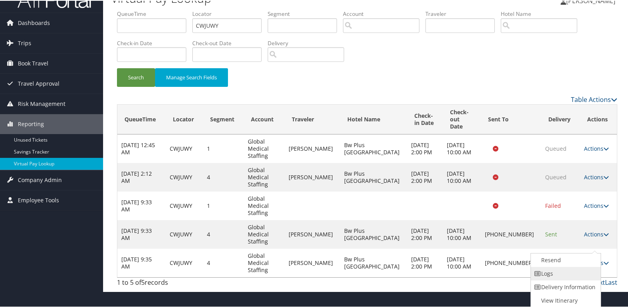
click at [566, 269] on link "Logs" at bounding box center [564, 272] width 68 height 13
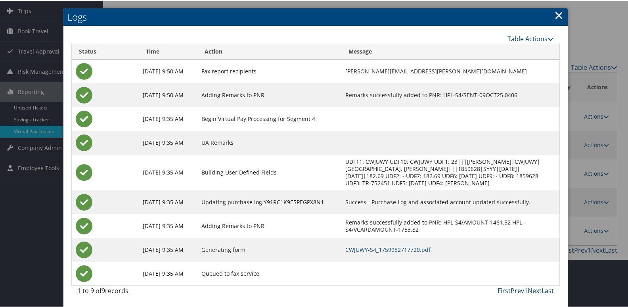
scroll to position [55, 0]
click at [424, 246] on link "CWJUWY-S4_1759982717720.pdf" at bounding box center [387, 249] width 85 height 8
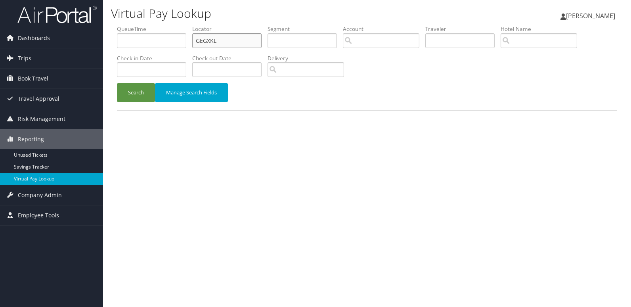
drag, startPoint x: 0, startPoint y: 0, endPoint x: 162, endPoint y: 51, distance: 169.9
click at [168, 25] on ul "QueueTime Locator GEGXKL Segment Account Traveler Hotel Name Check-in Date Chec…" at bounding box center [367, 25] width 500 height 0
paste input "MAJEMX"
type input "MAJEMX"
click at [130, 93] on button "Search" at bounding box center [136, 92] width 38 height 19
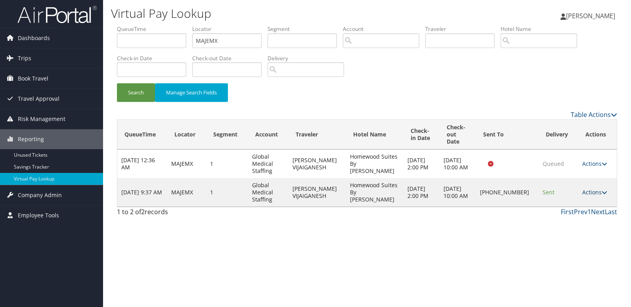
click at [591, 188] on link "Actions" at bounding box center [594, 192] width 25 height 8
click at [585, 203] on link "Logs" at bounding box center [568, 209] width 68 height 13
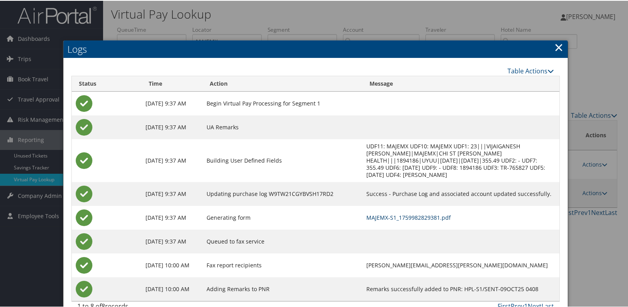
click at [429, 219] on link "MAJEMX-S1_1759982829381.pdf" at bounding box center [408, 217] width 84 height 8
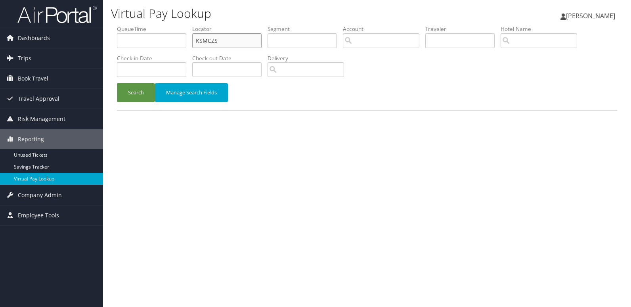
drag, startPoint x: 235, startPoint y: 39, endPoint x: 110, endPoint y: 74, distance: 129.1
click at [132, 25] on ul "QueueTime Locator KSMCZS Segment Account Traveler Hotel Name Check-in Date Chec…" at bounding box center [367, 25] width 500 height 0
paste input "SKLBRZ"
type input "SKLBRZ"
click at [139, 90] on button "Search" at bounding box center [136, 92] width 38 height 19
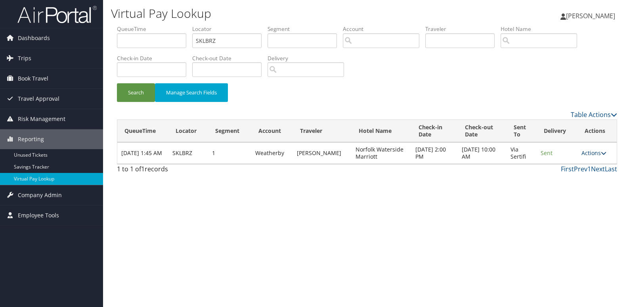
click at [594, 153] on link "Actions" at bounding box center [593, 153] width 25 height 8
click at [577, 175] on link "Logs" at bounding box center [578, 177] width 50 height 13
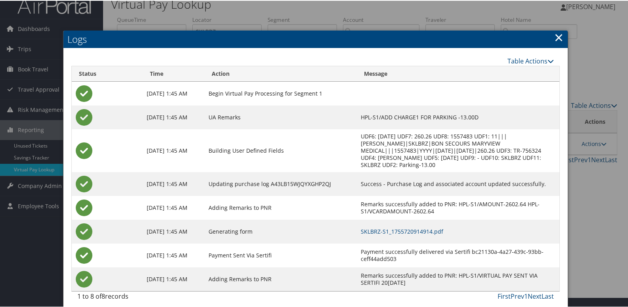
scroll to position [15, 0]
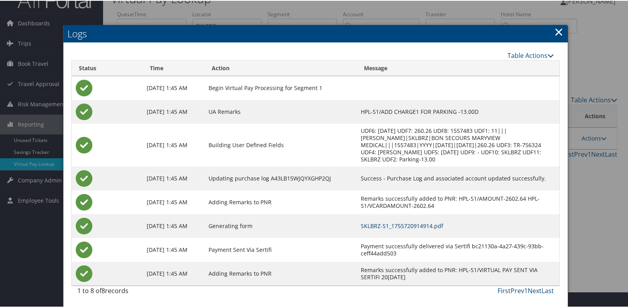
click at [439, 224] on link "SKLBRZ-S1_1755720914914.pdf" at bounding box center [402, 225] width 82 height 8
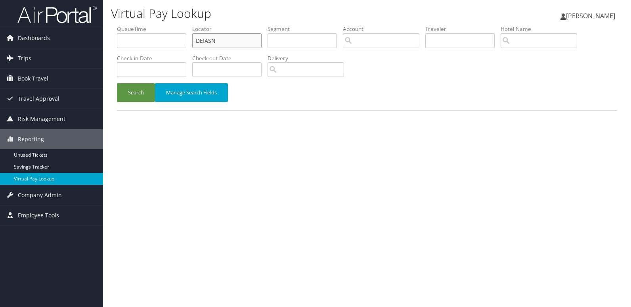
drag, startPoint x: 231, startPoint y: 38, endPoint x: 118, endPoint y: 53, distance: 113.0
click at [125, 25] on ul "QueueTime Locator DEIASN Segment Account Traveler Hotel Name Check-in Date Chec…" at bounding box center [367, 25] width 500 height 0
paste input "HQJGU"
type input "HQJGUN"
drag, startPoint x: 144, startPoint y: 89, endPoint x: 240, endPoint y: 95, distance: 95.7
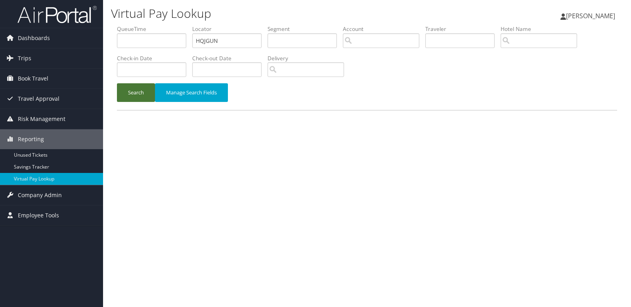
click at [146, 89] on button "Search" at bounding box center [136, 92] width 38 height 19
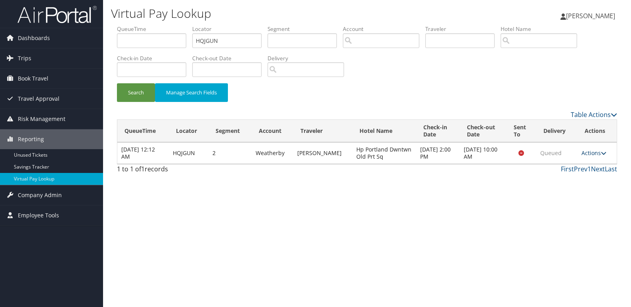
click at [590, 152] on link "Actions" at bounding box center [593, 153] width 25 height 8
click at [581, 179] on link "Logs" at bounding box center [578, 177] width 50 height 13
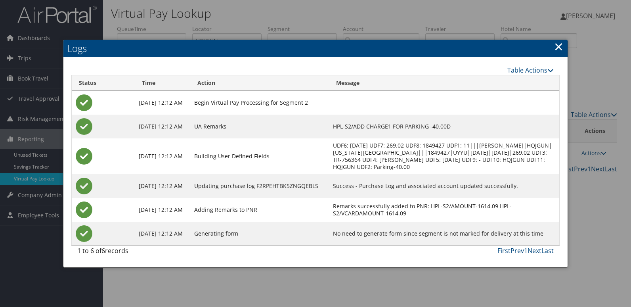
click at [554, 46] on link "×" at bounding box center [558, 46] width 9 height 16
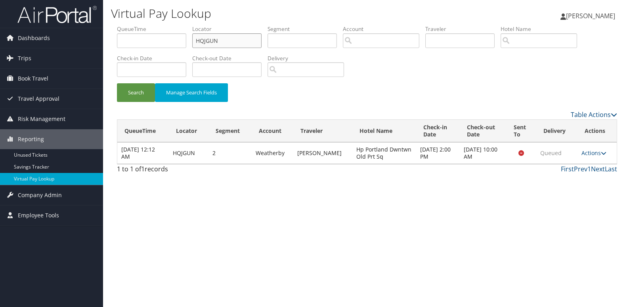
click at [226, 38] on input "HQJGUN" at bounding box center [226, 40] width 69 height 15
paste input "CCUHPG"
type input "CCUHPG"
click at [116, 99] on div "Search Manage Search Fields" at bounding box center [367, 96] width 512 height 27
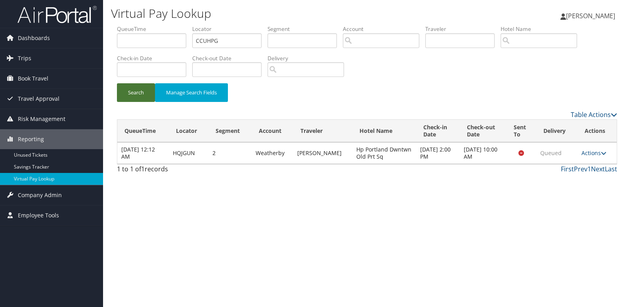
click at [128, 95] on button "Search" at bounding box center [136, 92] width 38 height 19
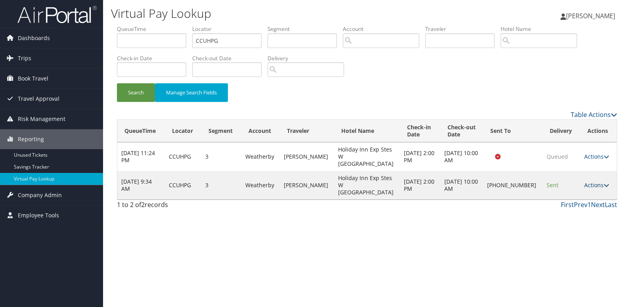
click at [594, 181] on link "Actions" at bounding box center [596, 185] width 25 height 8
click at [585, 200] on link "Logs" at bounding box center [570, 202] width 68 height 13
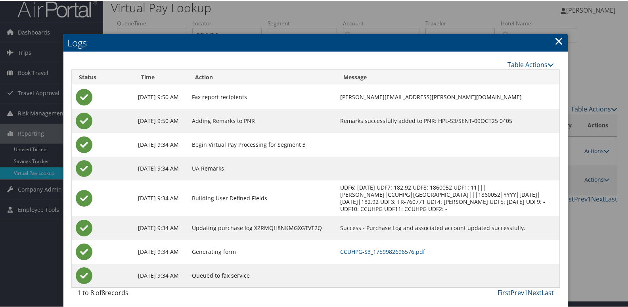
scroll to position [8, 0]
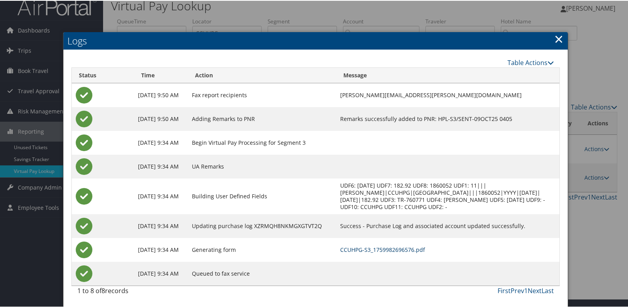
click at [425, 251] on link "CCUHPG-S3_1759982696576.pdf" at bounding box center [382, 249] width 85 height 8
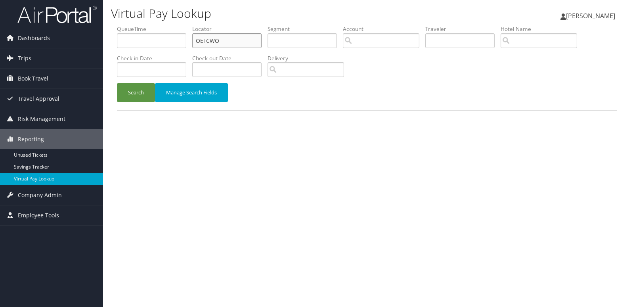
drag, startPoint x: 226, startPoint y: 42, endPoint x: 105, endPoint y: 59, distance: 122.4
click at [109, 56] on div "Virtual Pay Lookup Mack Bravo Mack Bravo My Settings Travel Agency Contacts Vie…" at bounding box center [367, 153] width 528 height 307
paste input "XFRZM"
type input "OXFRZM"
click at [131, 86] on button "Search" at bounding box center [136, 92] width 38 height 19
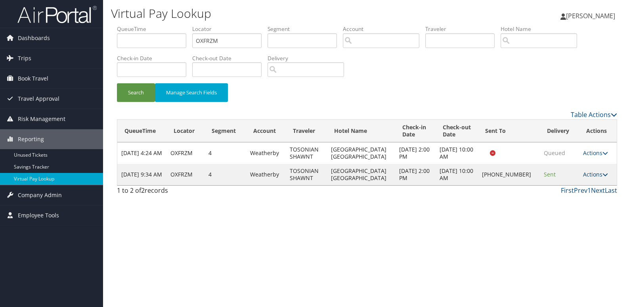
click at [591, 177] on link "Actions" at bounding box center [595, 174] width 25 height 8
click at [584, 198] on link "Logs" at bounding box center [568, 199] width 68 height 13
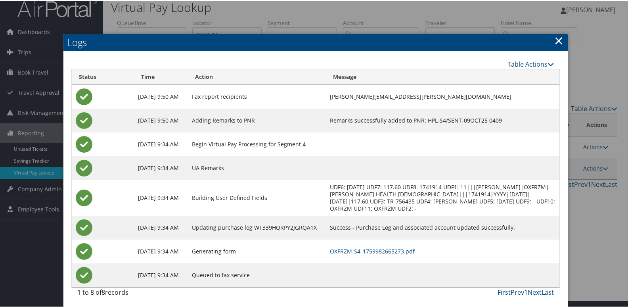
scroll to position [8, 0]
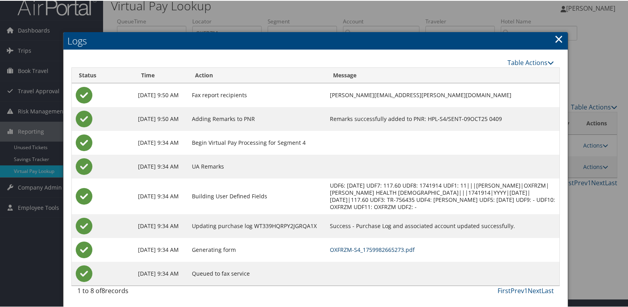
click at [385, 247] on link "OXFRZM-S4_1759982665273.pdf" at bounding box center [372, 249] width 85 height 8
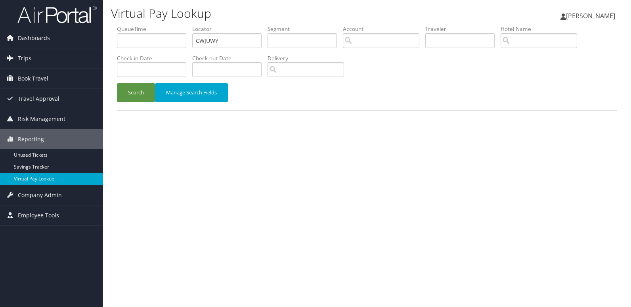
click at [233, 41] on input "CWJUWY" at bounding box center [226, 40] width 69 height 15
type input "DDTUFG"
click at [128, 99] on button "Search" at bounding box center [136, 92] width 38 height 19
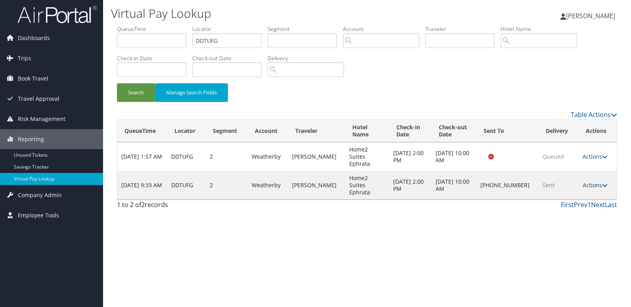
click at [592, 181] on link "Actions" at bounding box center [594, 185] width 25 height 8
click at [582, 201] on link "Logs" at bounding box center [568, 199] width 68 height 13
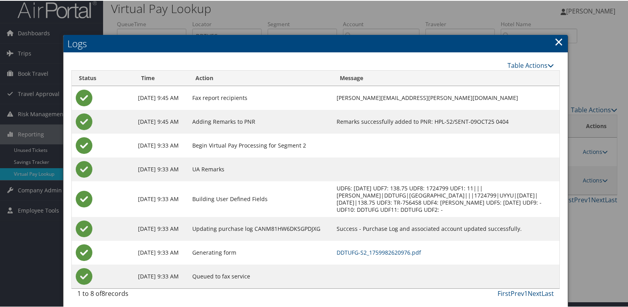
scroll to position [15, 0]
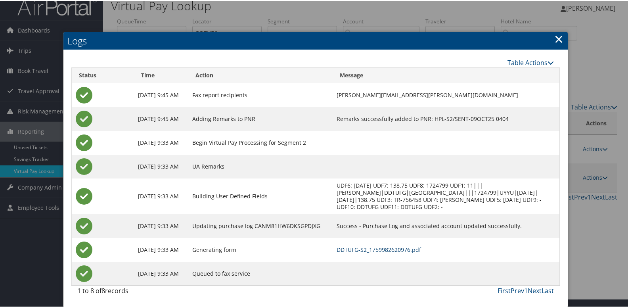
click at [386, 252] on link "DDTUFG-S2_1759982620976.pdf" at bounding box center [378, 249] width 84 height 8
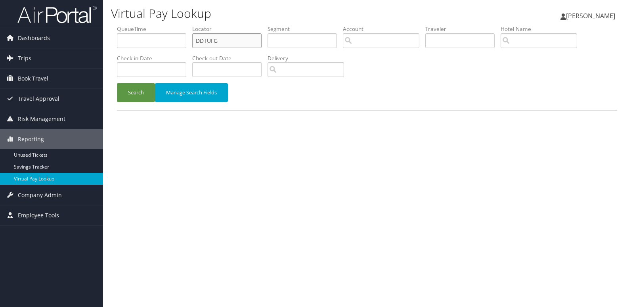
click at [147, 25] on ul "QueueTime Locator DDTUFG Segment Account Traveler Hotel Name Check-in Date Chec…" at bounding box center [367, 25] width 500 height 0
paste input "CSJZQH"
type input "CSJZQH"
click at [134, 101] on button "Search" at bounding box center [136, 92] width 38 height 19
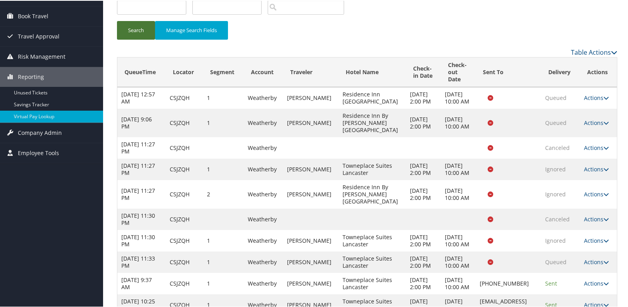
scroll to position [128, 0]
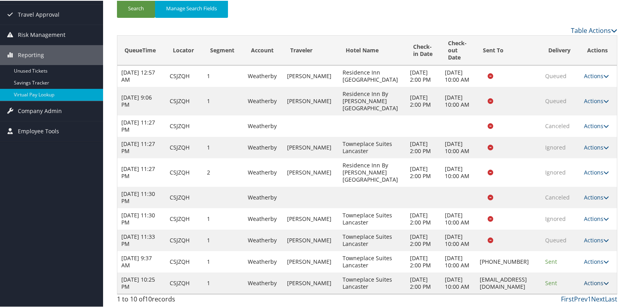
click at [595, 279] on link "Actions" at bounding box center [596, 282] width 25 height 8
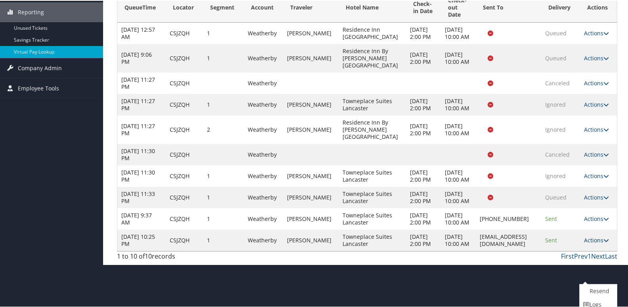
scroll to position [159, 0]
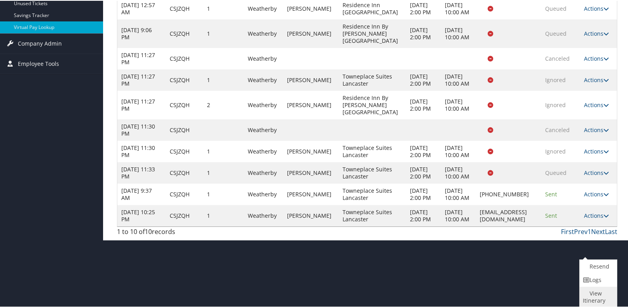
click at [595, 286] on link "View Itinerary" at bounding box center [596, 296] width 35 height 21
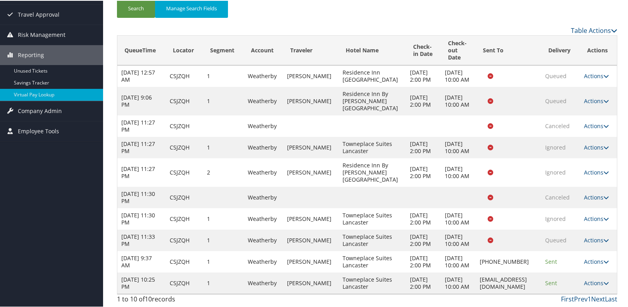
scroll to position [128, 0]
click at [603, 279] on icon at bounding box center [606, 282] width 6 height 6
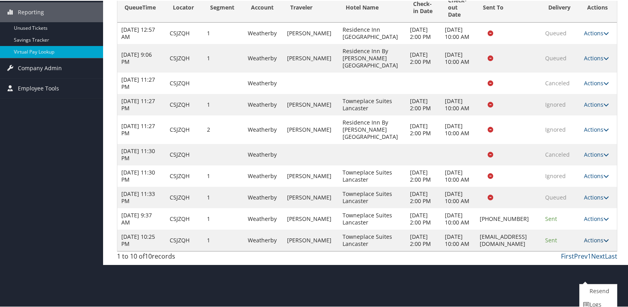
scroll to position [159, 0]
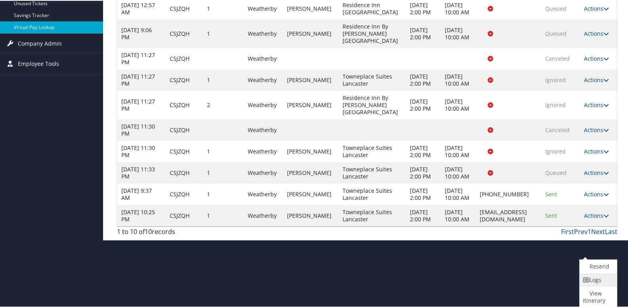
click at [594, 280] on link "Logs" at bounding box center [596, 278] width 35 height 13
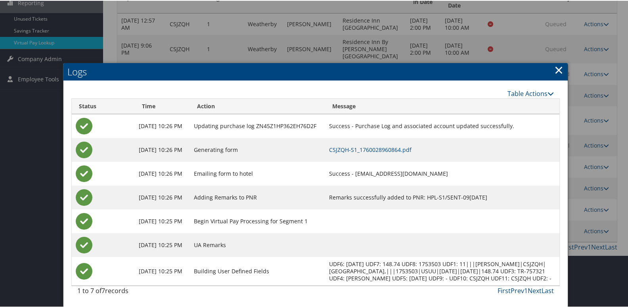
scroll to position [144, 0]
click at [411, 145] on link "CSJZQH-S1_1760028960864.pdf" at bounding box center [370, 149] width 82 height 8
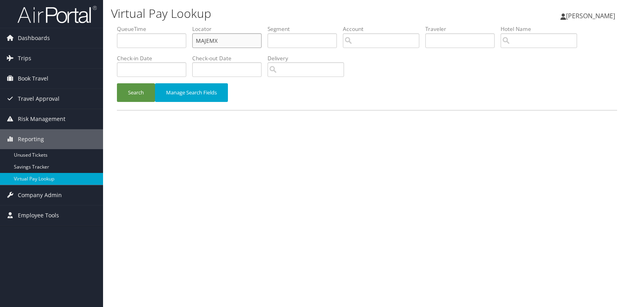
click at [177, 25] on ul "QueueTime Locator MAJEMX Segment Account Traveler Hotel Name Check-in Date Chec…" at bounding box center [367, 25] width 500 height 0
paste input "NBTXUW"
type input "NBTXUW"
click at [139, 95] on button "Search" at bounding box center [136, 92] width 38 height 19
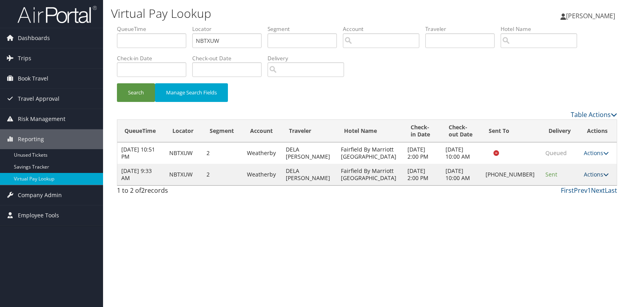
click at [603, 174] on icon at bounding box center [606, 175] width 6 height 6
click at [577, 196] on link "Logs" at bounding box center [568, 199] width 68 height 13
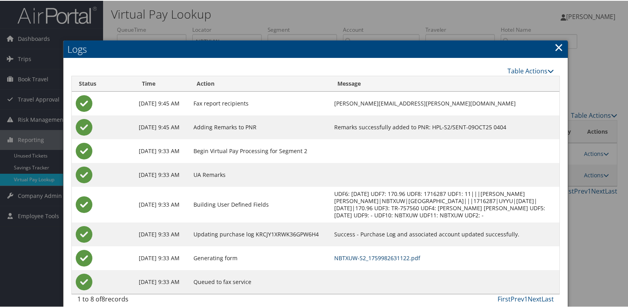
click at [409, 256] on link "NBTXUW-S2_1759982631122.pdf" at bounding box center [377, 257] width 86 height 8
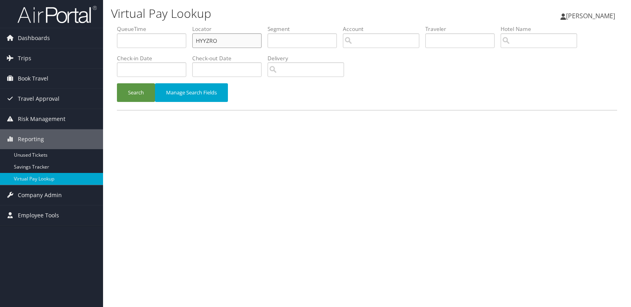
drag, startPoint x: 241, startPoint y: 37, endPoint x: 166, endPoint y: 37, distance: 74.9
click at [170, 25] on ul "QueueTime Locator HYYZRO Segment Account Traveler Hotel Name Check-in Date Chec…" at bounding box center [367, 25] width 500 height 0
paste input "LTVQYD"
type input "LTVQYD"
click at [138, 98] on button "Search" at bounding box center [136, 92] width 38 height 19
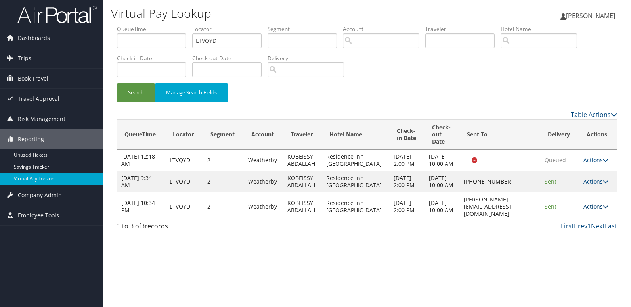
click at [595, 210] on link "Actions" at bounding box center [595, 206] width 25 height 8
click at [591, 239] on link "Logs" at bounding box center [581, 245] width 50 height 13
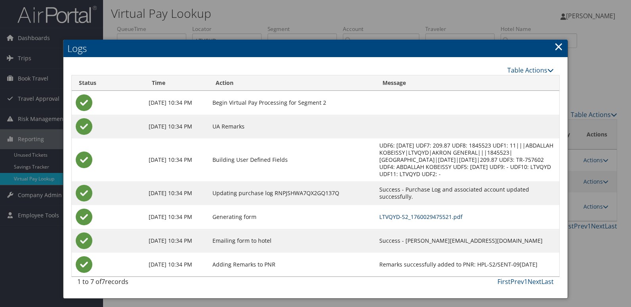
click at [423, 213] on link "LTVQYD-S2_1760029475521.pdf" at bounding box center [420, 217] width 83 height 8
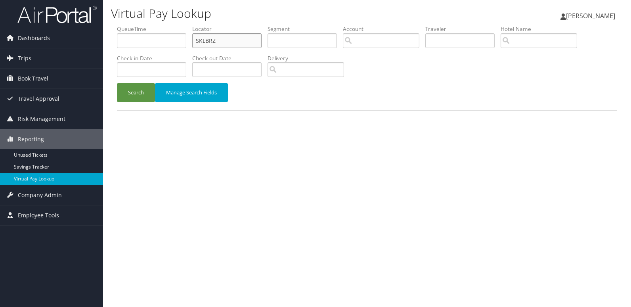
drag, startPoint x: 234, startPoint y: 40, endPoint x: 177, endPoint y: 52, distance: 58.7
click at [181, 25] on ul "QueueTime Locator SKLBRZ Segment Account Traveler Hotel Name Check-in Date Chec…" at bounding box center [367, 25] width 500 height 0
paste input "LEMJVQ"
type input "LEMJVQ"
click at [134, 88] on button "Search" at bounding box center [136, 92] width 38 height 19
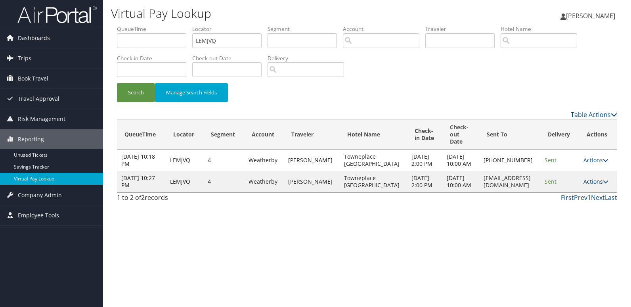
click at [591, 185] on link "Actions" at bounding box center [595, 181] width 25 height 8
click at [584, 205] on link "Logs" at bounding box center [580, 209] width 50 height 13
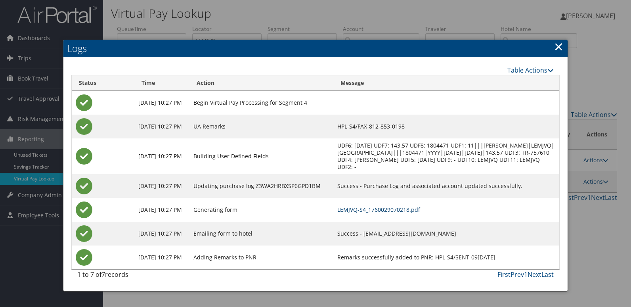
click at [420, 206] on link "LEMJVQ-S4_1760029070218.pdf" at bounding box center [378, 210] width 83 height 8
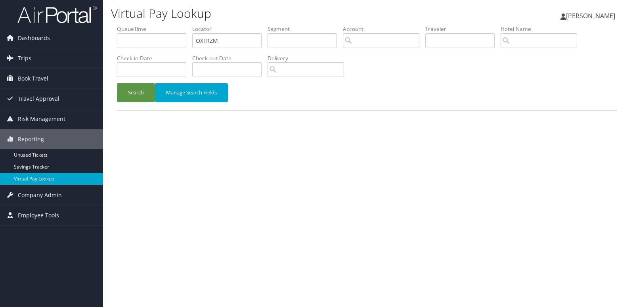
click at [166, 25] on ul "QueueTime Locator OXFRZM Segment Account Traveler Hotel Name Check-in Date Chec…" at bounding box center [367, 25] width 500 height 0
type input "ODWGNR"
click at [139, 96] on button "Search" at bounding box center [136, 92] width 38 height 19
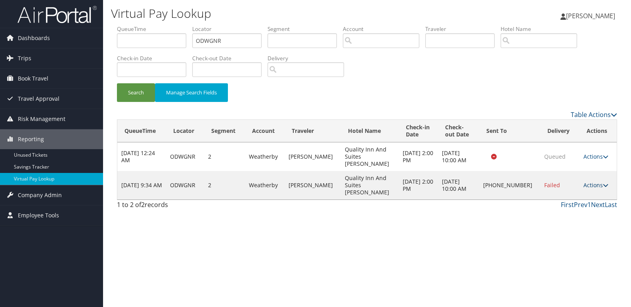
click at [591, 181] on link "Actions" at bounding box center [595, 185] width 25 height 8
click at [555, 198] on link "Logs" at bounding box center [569, 199] width 68 height 13
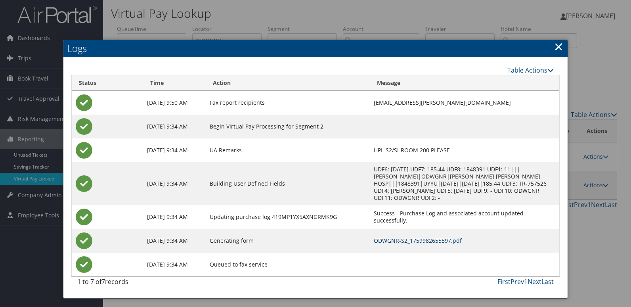
click at [401, 237] on link "ODWGNR-S2_1759982655597.pdf" at bounding box center [418, 241] width 88 height 8
